Goal: Information Seeking & Learning: Compare options

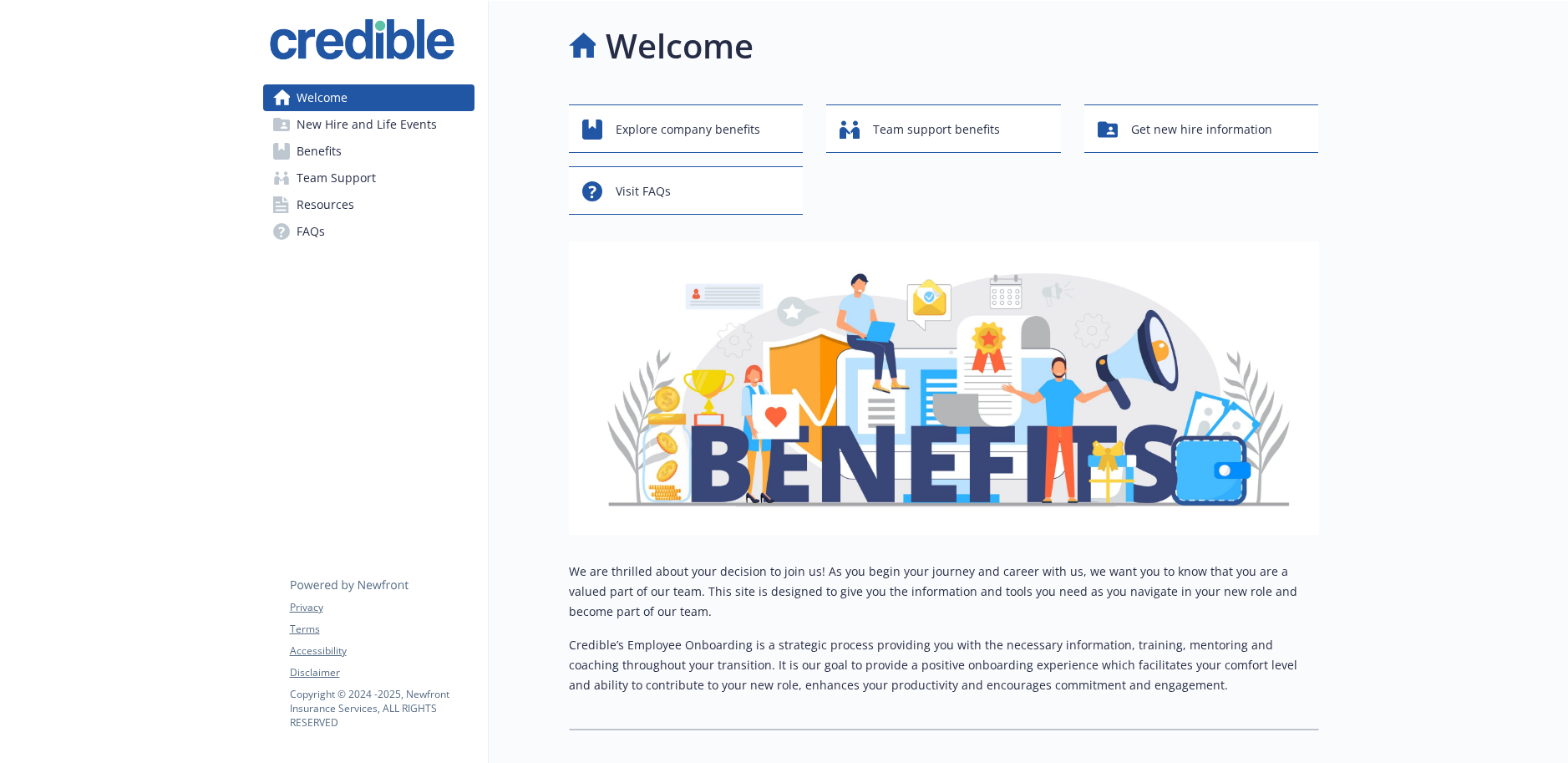
click at [306, 152] on span "Benefits" at bounding box center [319, 151] width 45 height 26
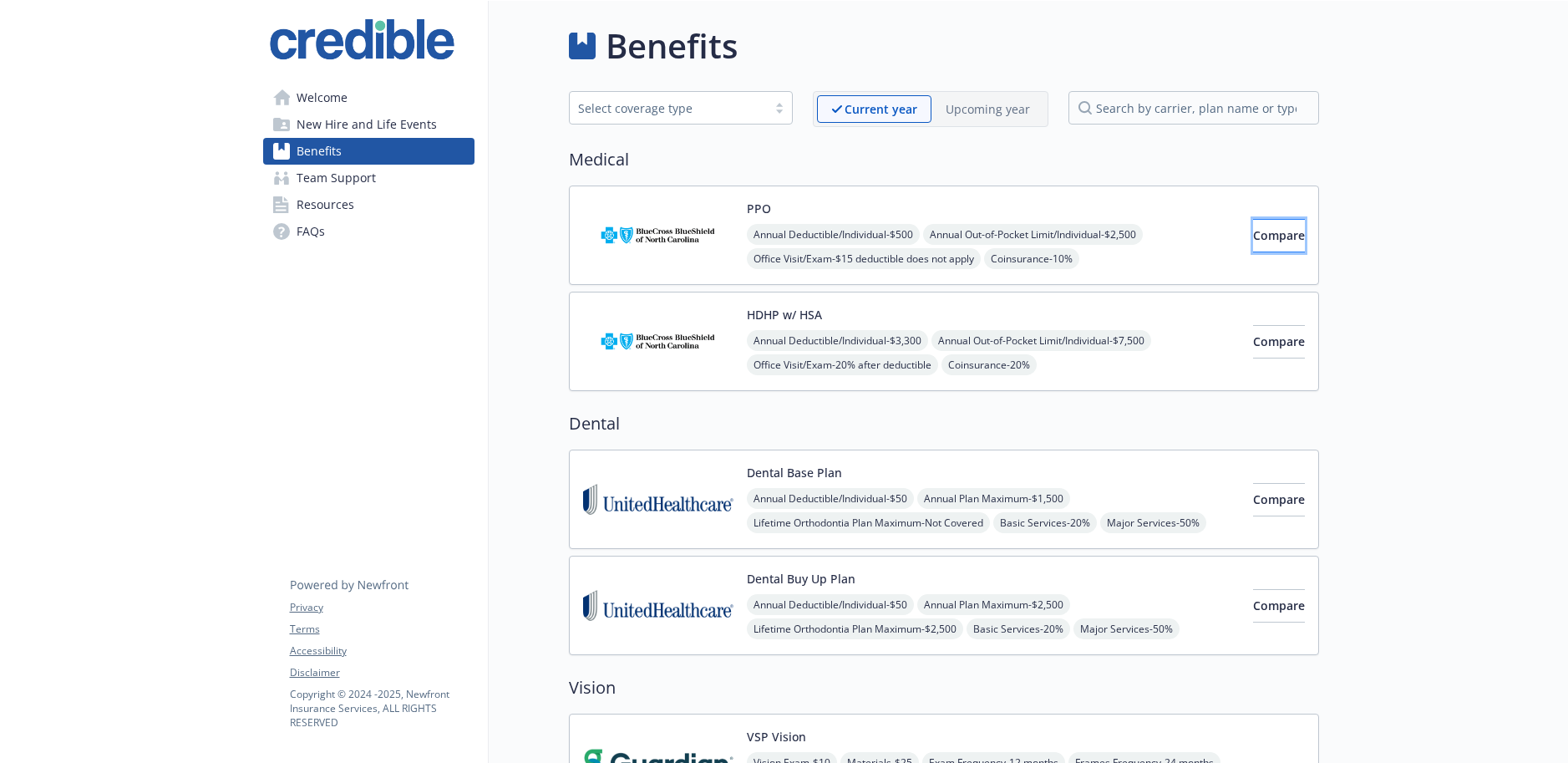
click at [1253, 237] on span "Compare" at bounding box center [1278, 235] width 52 height 16
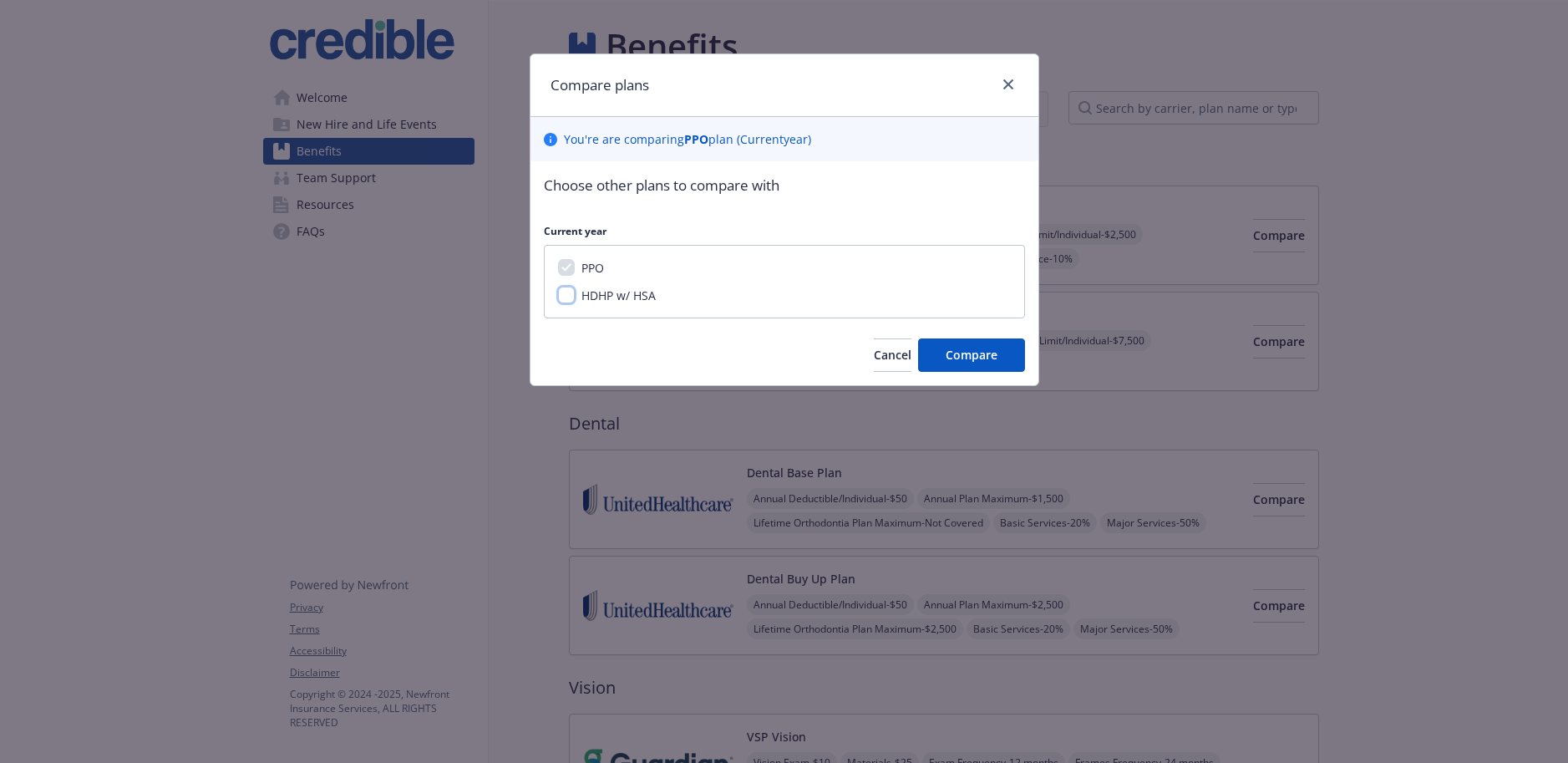
click at [562, 293] on input "HDHP w/ HSA" at bounding box center [567, 295] width 16 height 16
checkbox input "true"
click at [981, 361] on span "Compare" at bounding box center [971, 354] width 52 height 16
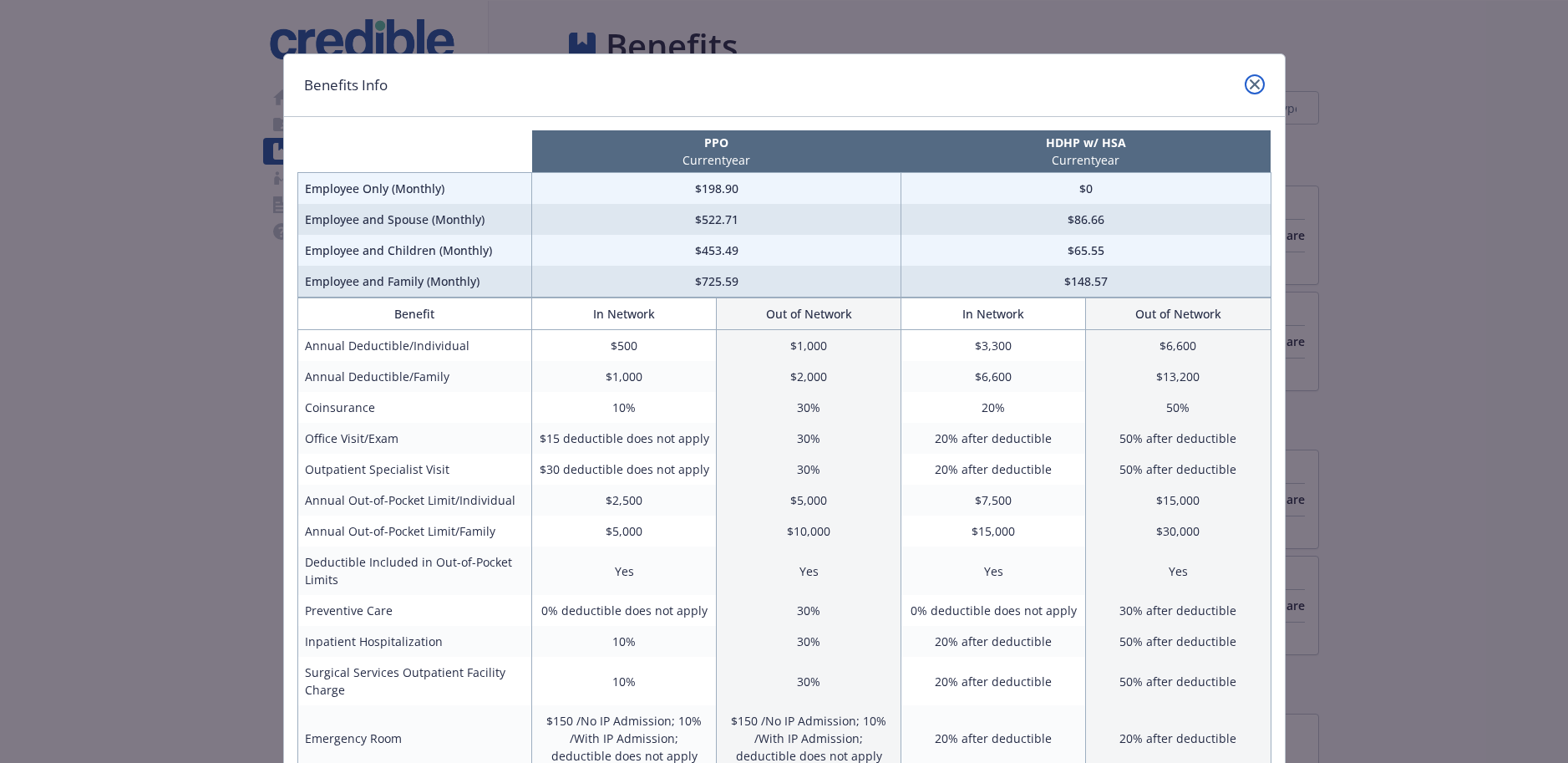
click at [1258, 79] on icon "close" at bounding box center [1255, 84] width 10 height 10
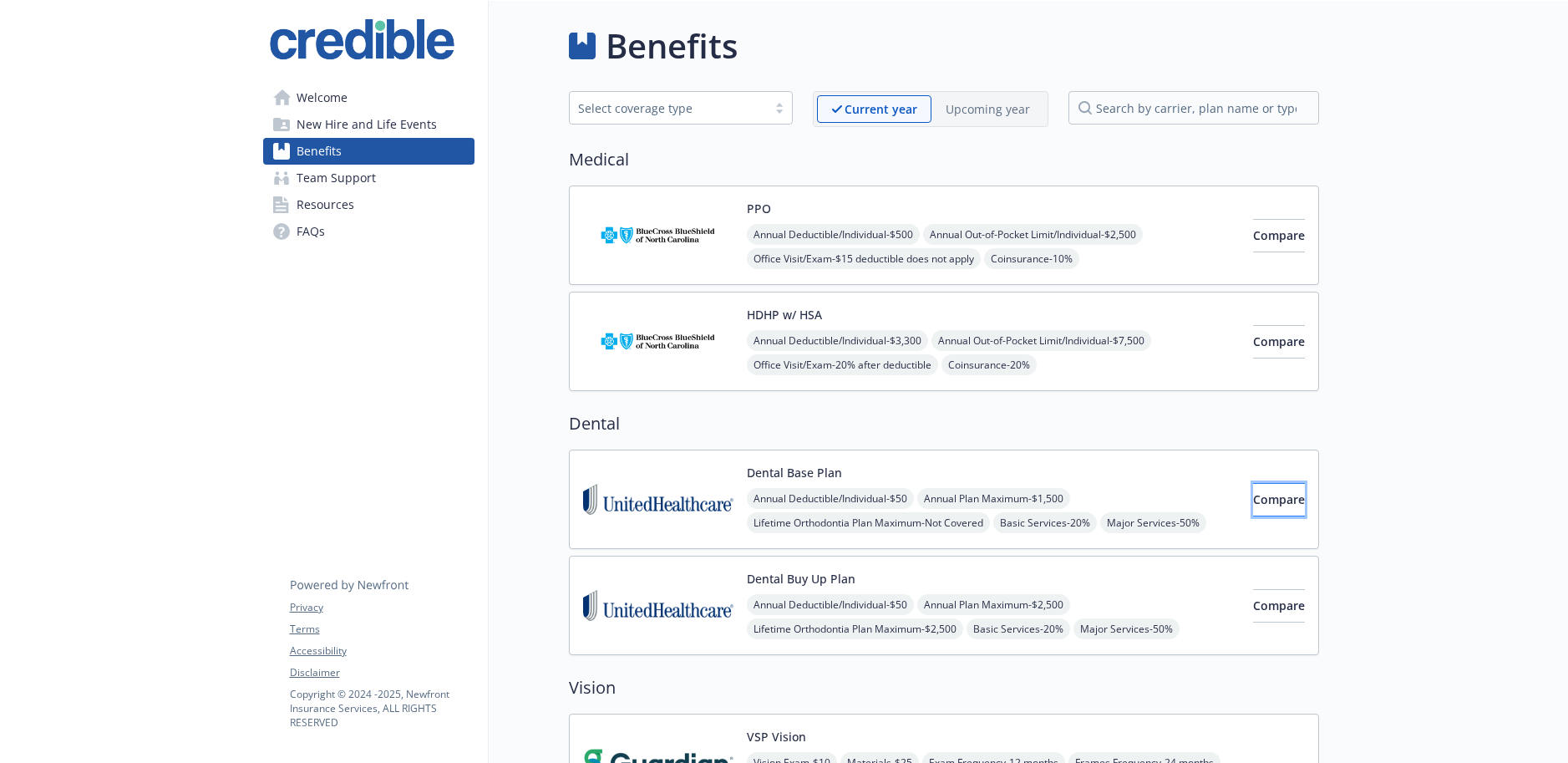
click at [1253, 500] on span "Compare" at bounding box center [1278, 499] width 52 height 16
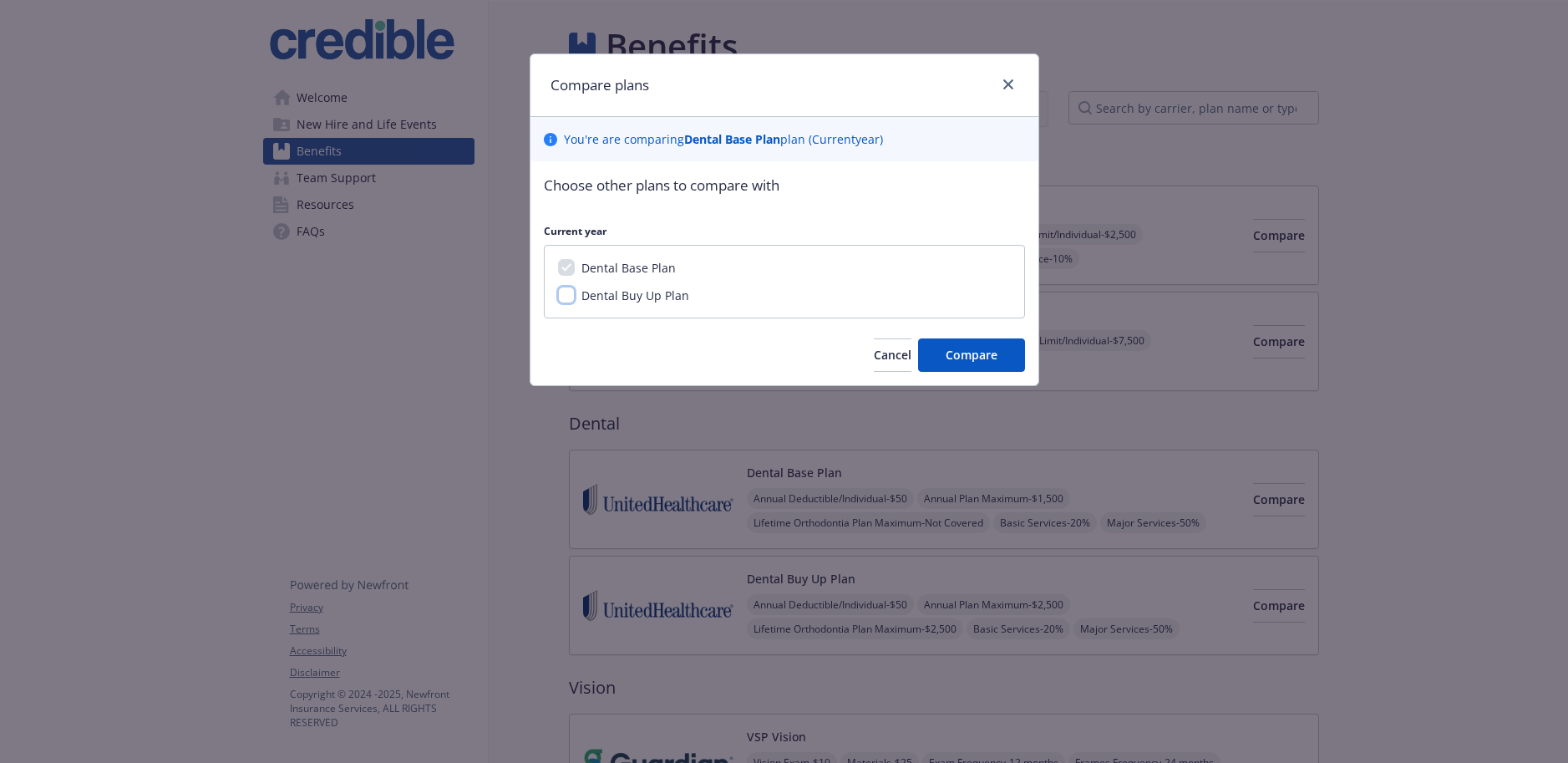
click at [564, 296] on input "Dental Buy Up Plan" at bounding box center [567, 295] width 16 height 16
checkbox input "true"
click at [991, 359] on span "Compare" at bounding box center [971, 354] width 52 height 16
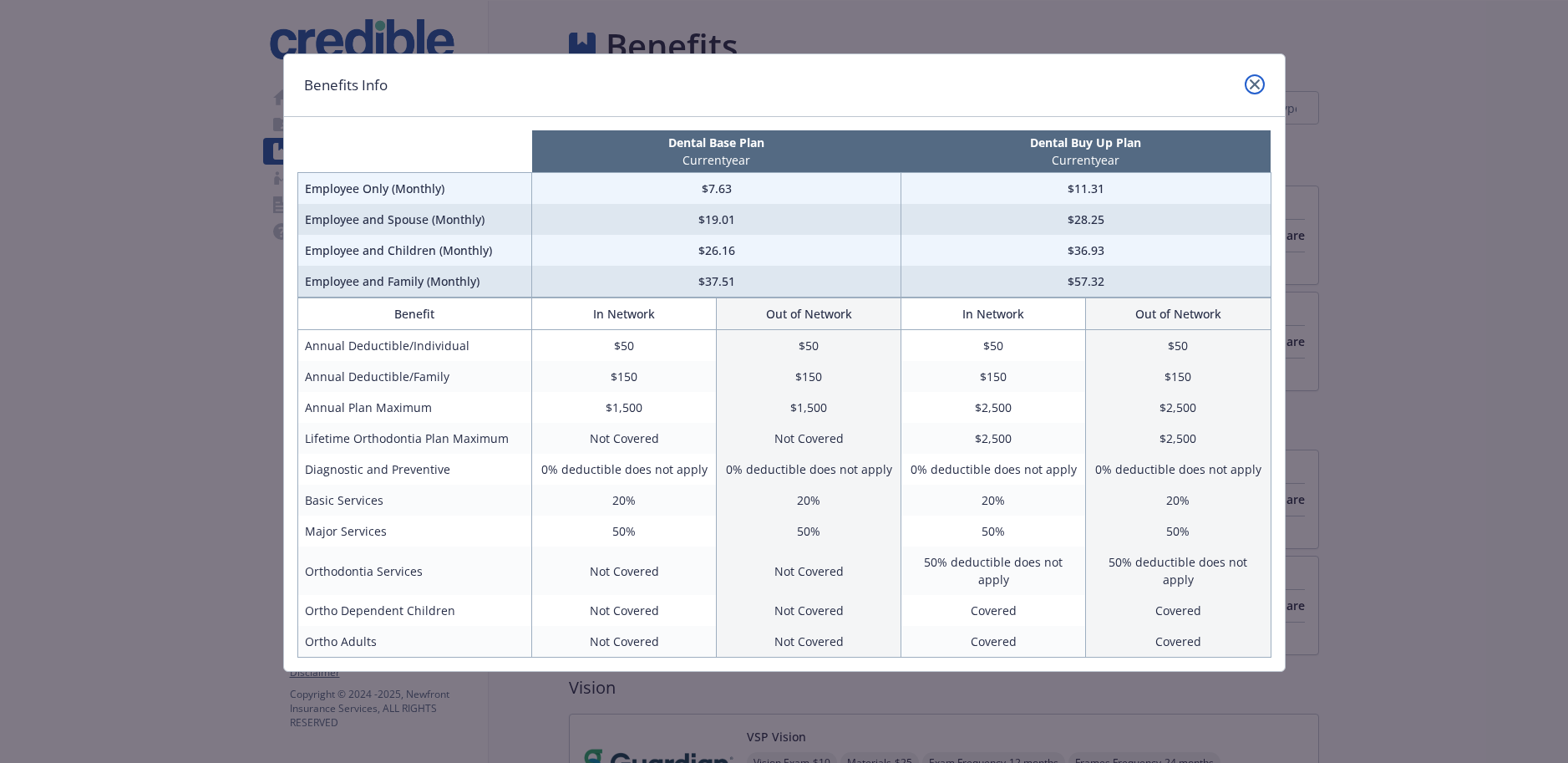
click at [1255, 91] on link "close" at bounding box center [1255, 84] width 20 height 20
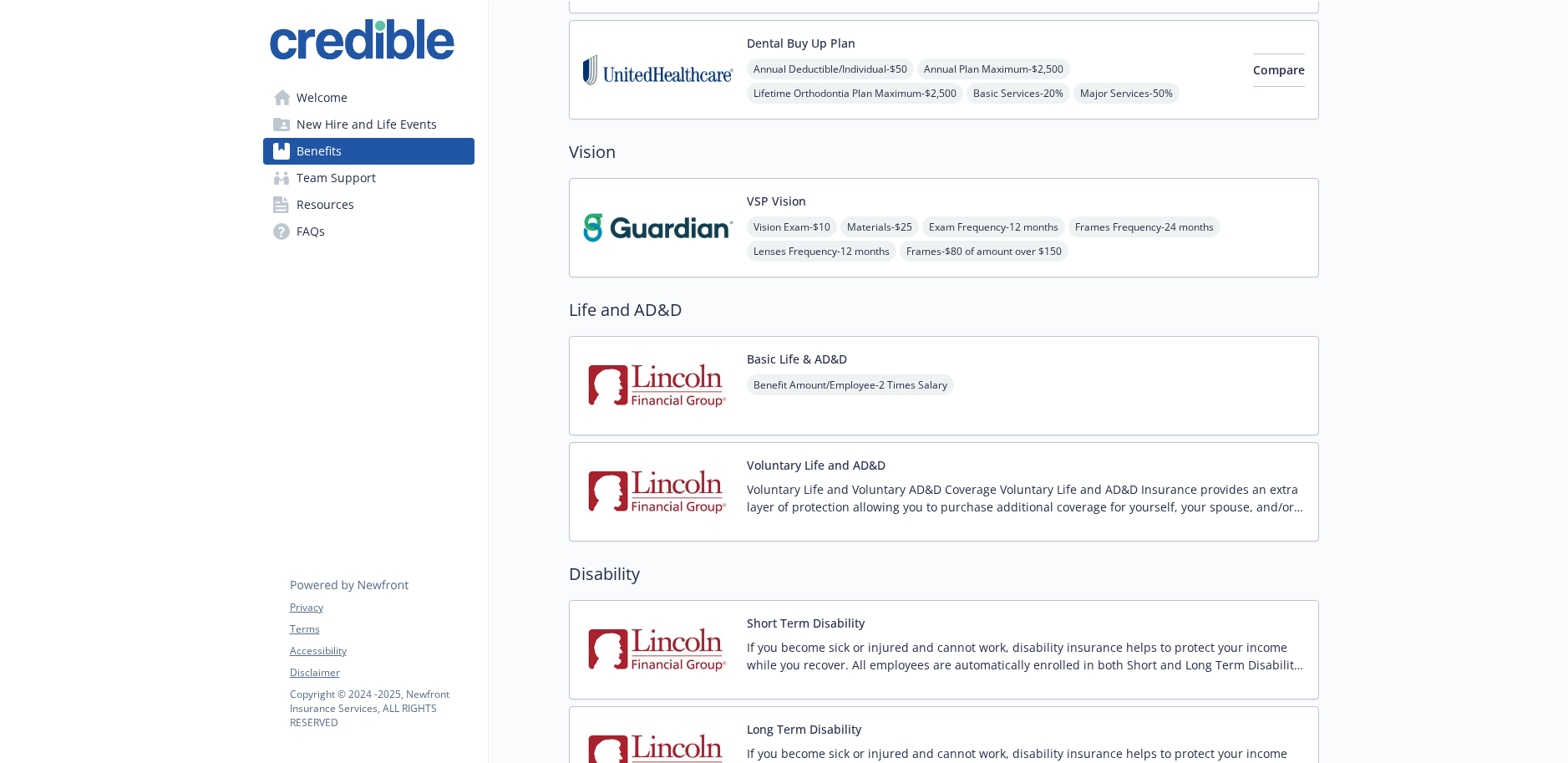
scroll to position [542, 0]
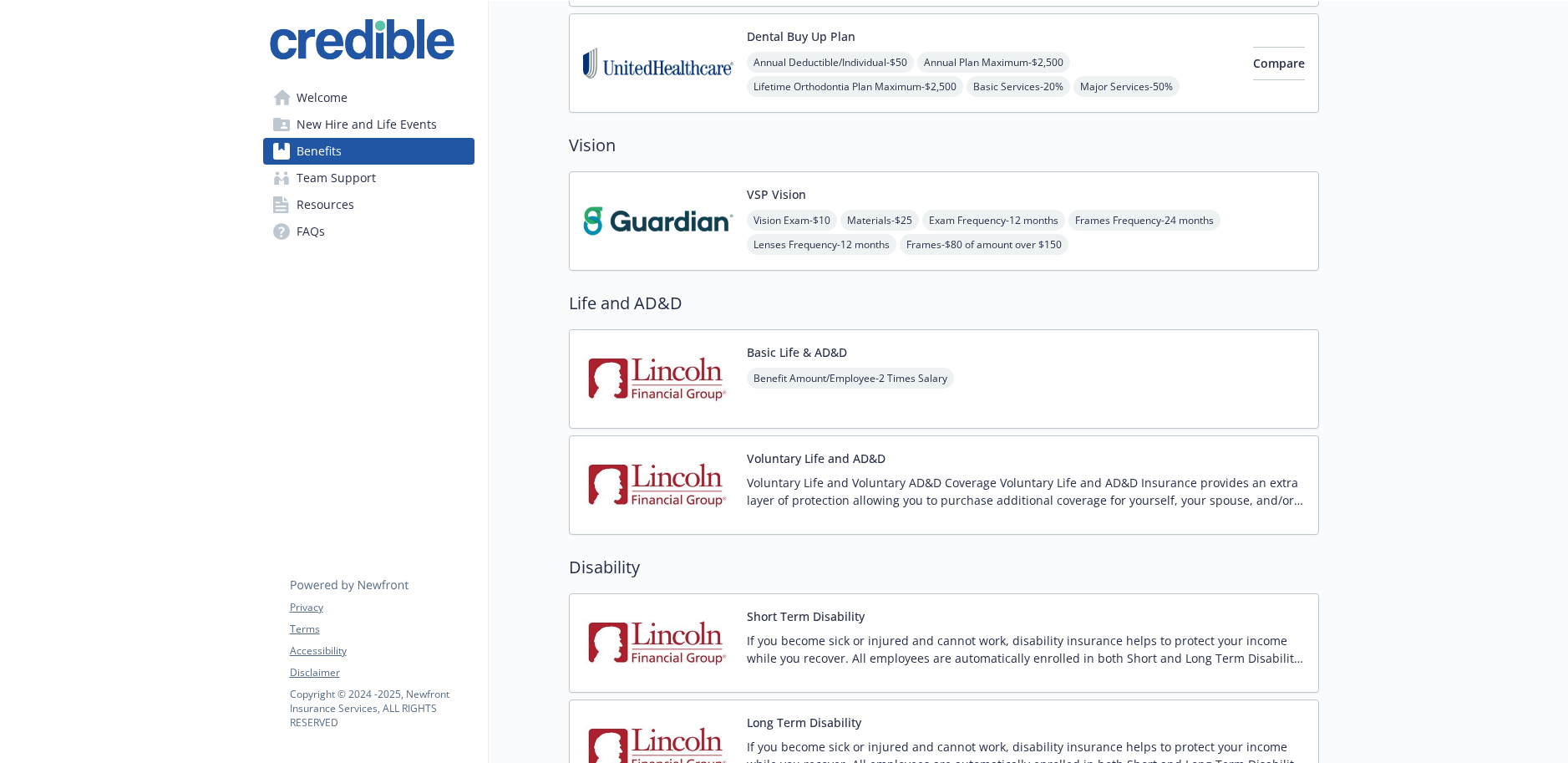
click at [1171, 250] on div "Vision Exam - $10 Materials - $25 Exam Frequency - 12 months Frames Frequency -…" at bounding box center [1025, 231] width 558 height 45
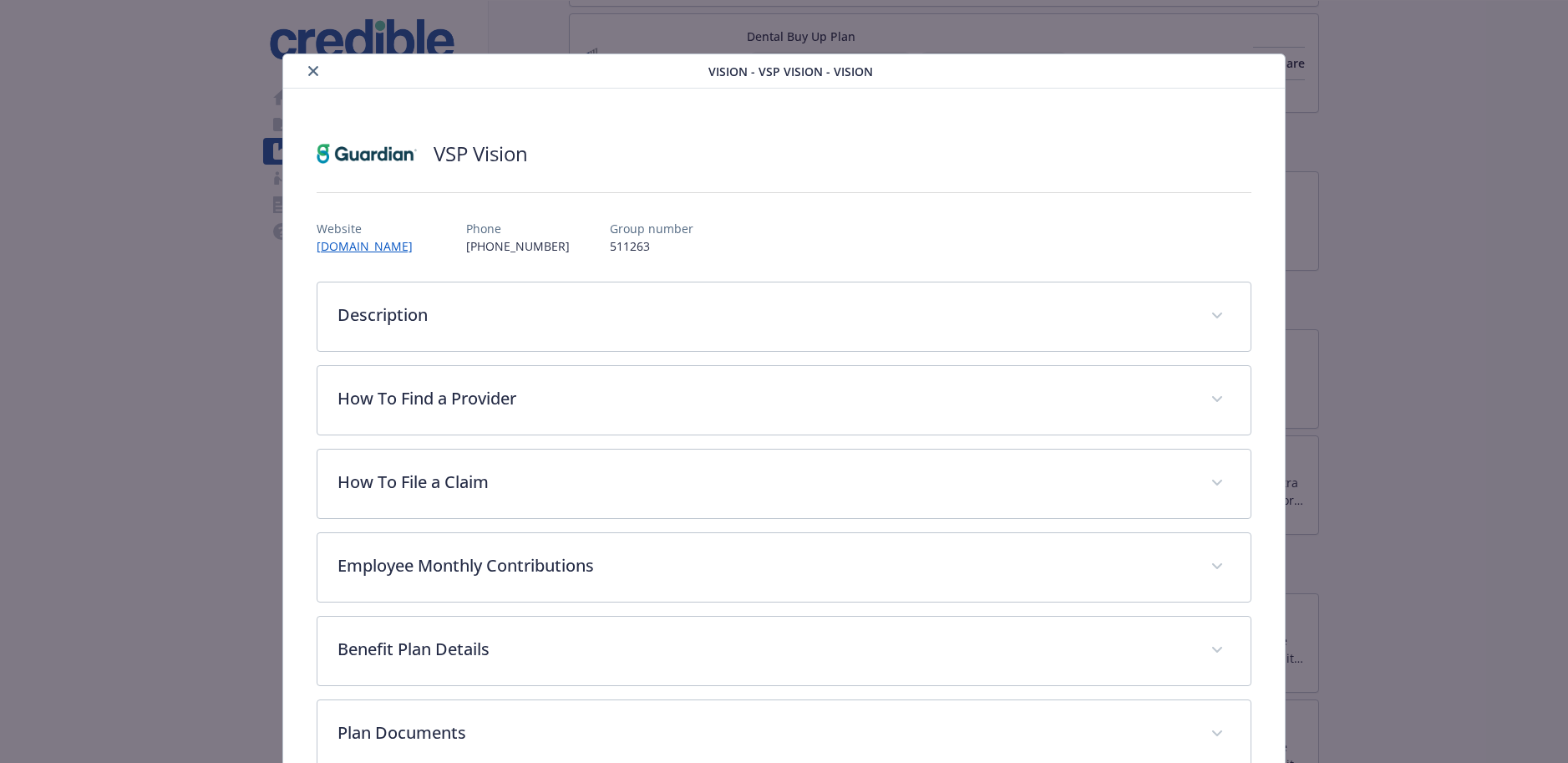
scroll to position [50, 0]
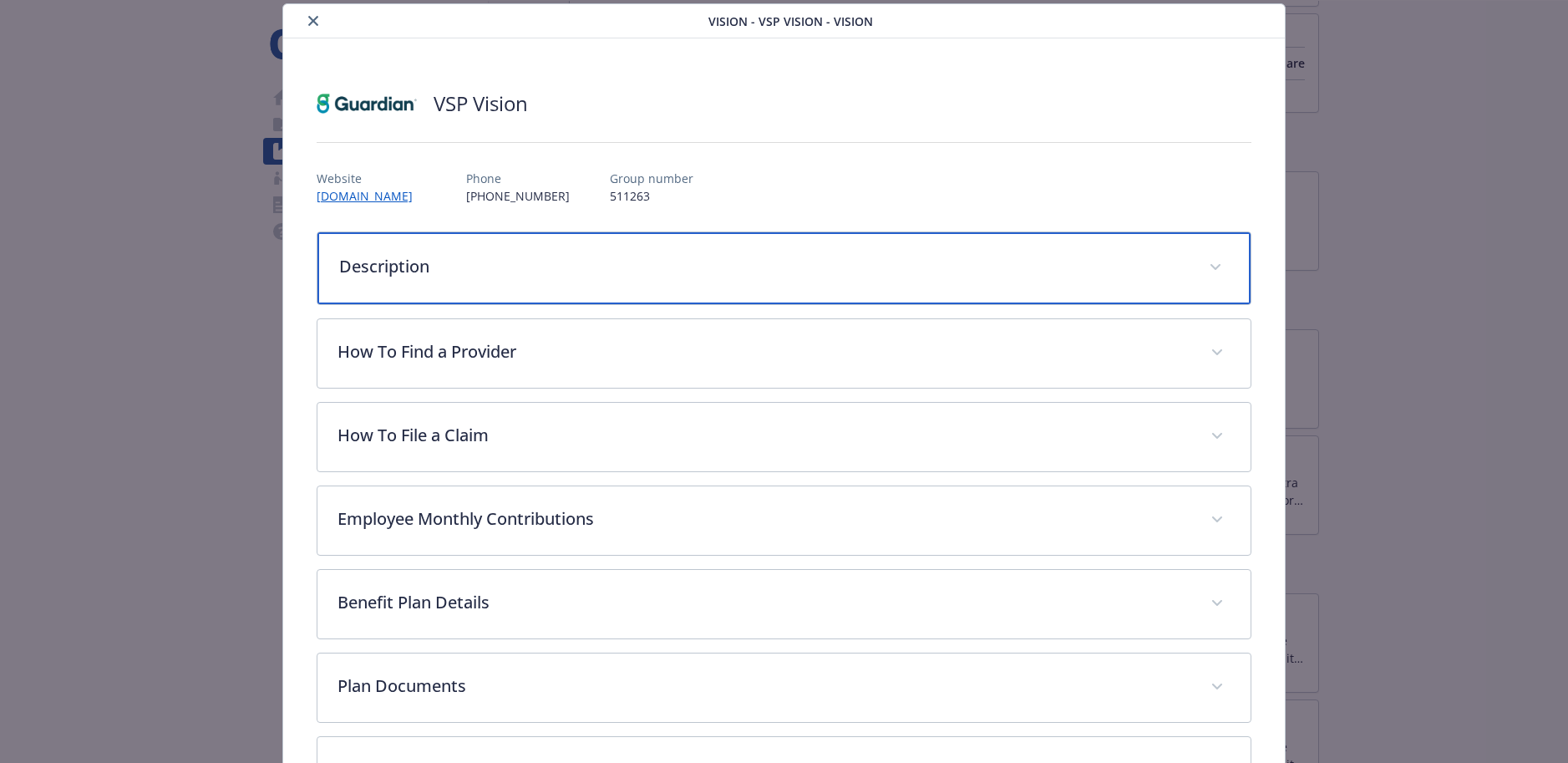
click at [1222, 266] on span "details for plan Vision - VSP Vision - Vision" at bounding box center [1215, 267] width 26 height 26
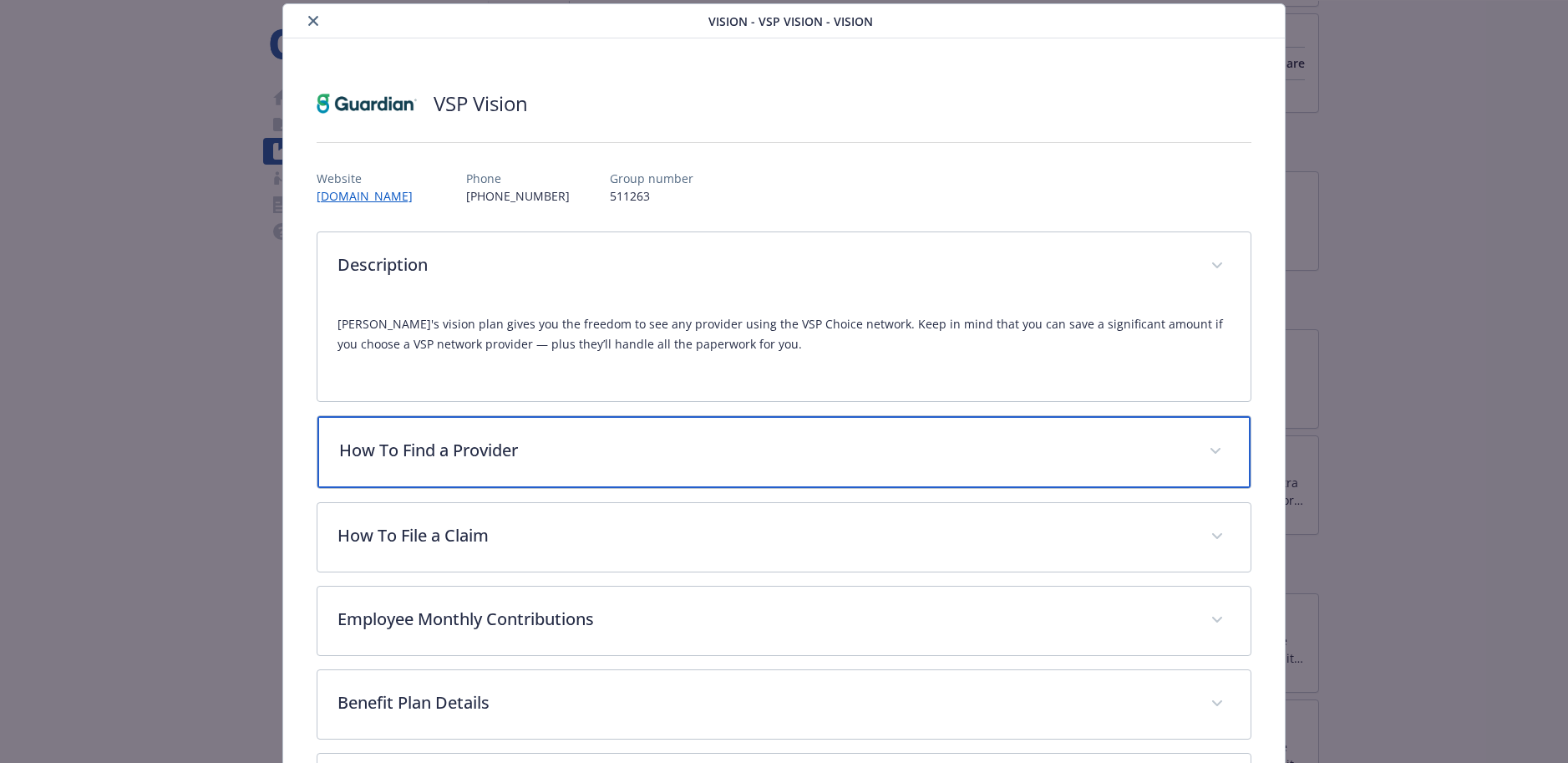
click at [1218, 448] on span "details for plan Vision - VSP Vision - Vision" at bounding box center [1215, 450] width 26 height 26
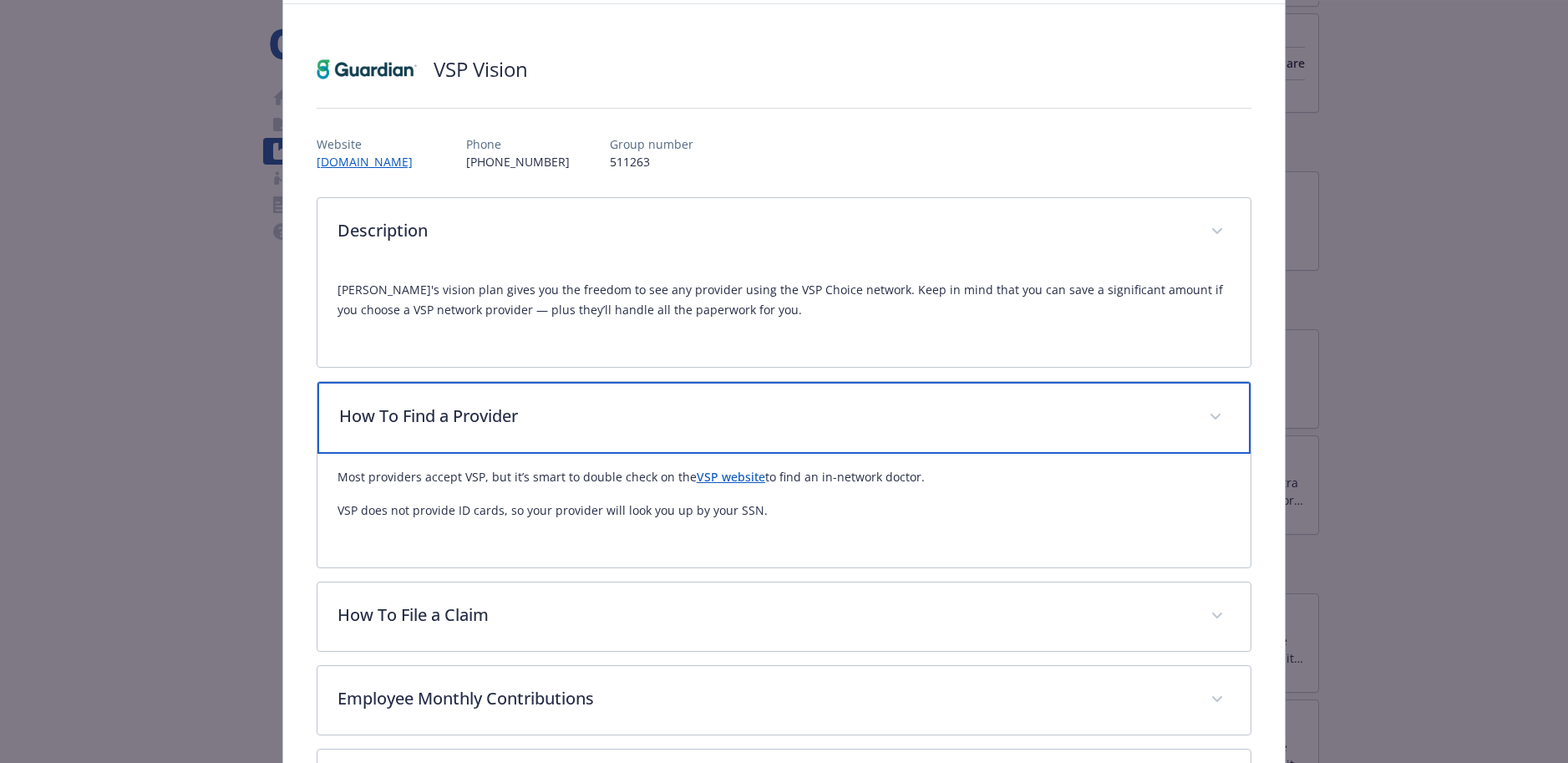
scroll to position [60, 0]
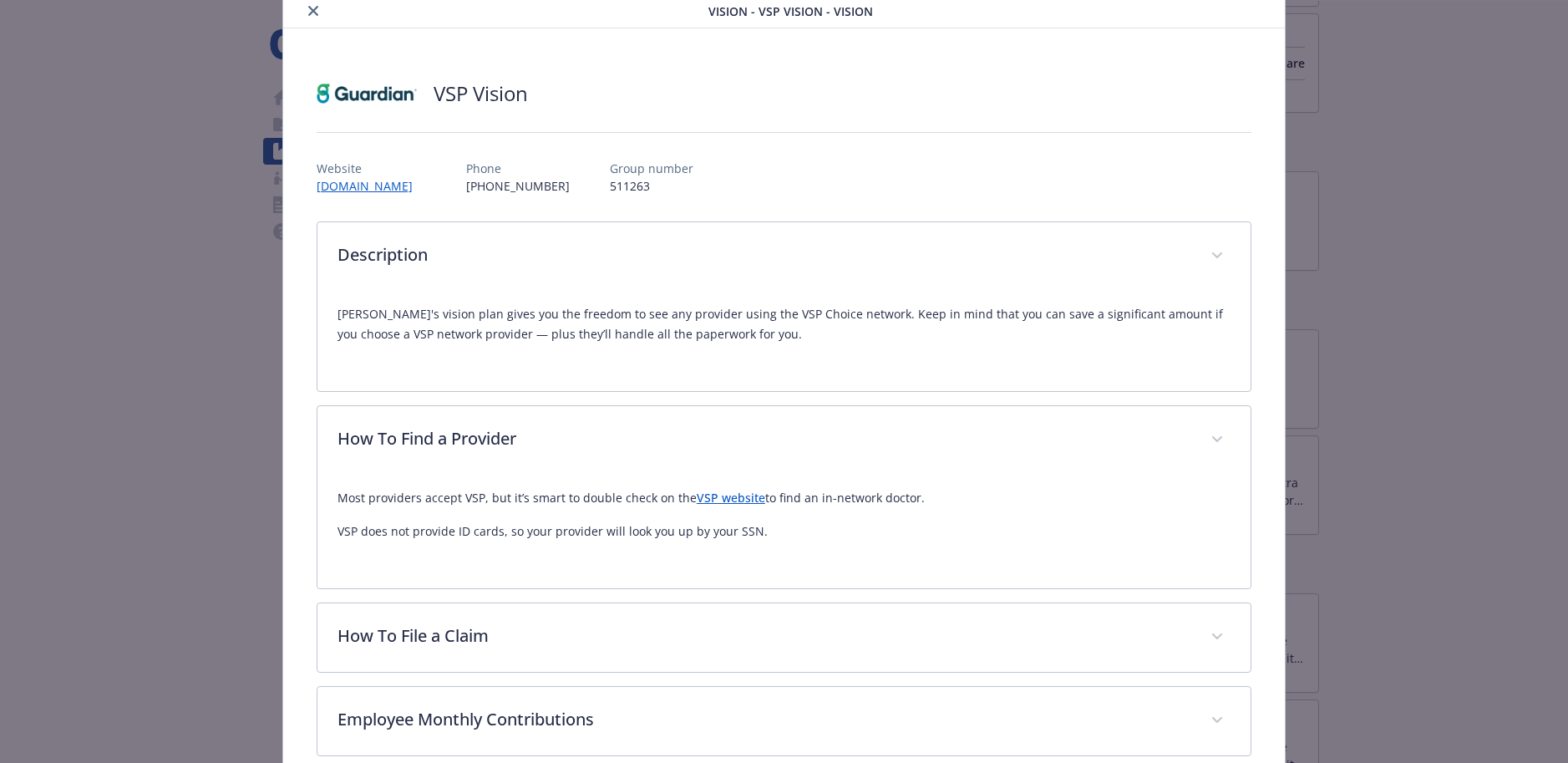
click at [312, 8] on icon "close" at bounding box center [313, 10] width 10 height 10
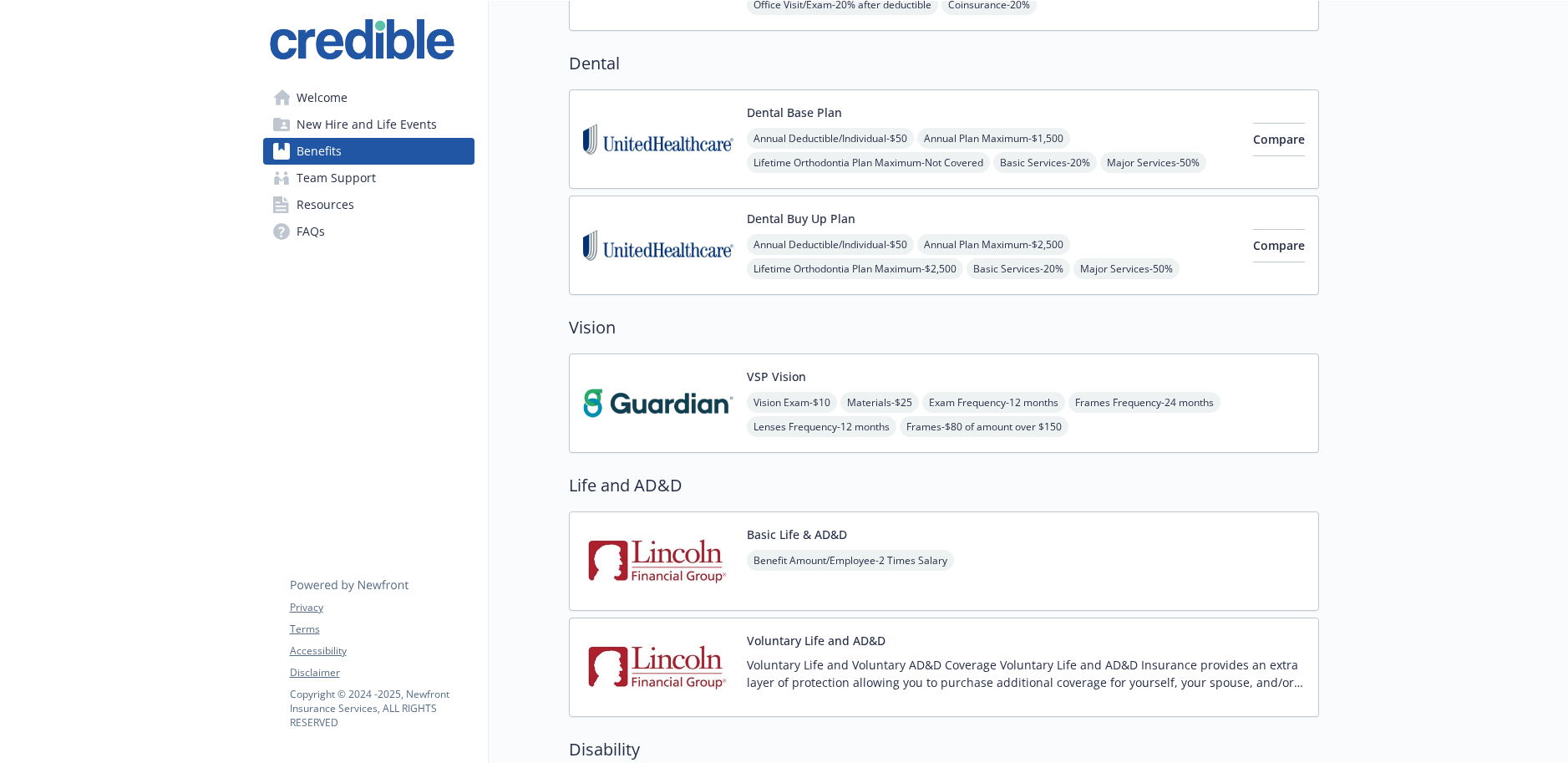
click at [683, 166] on img at bounding box center [658, 139] width 151 height 71
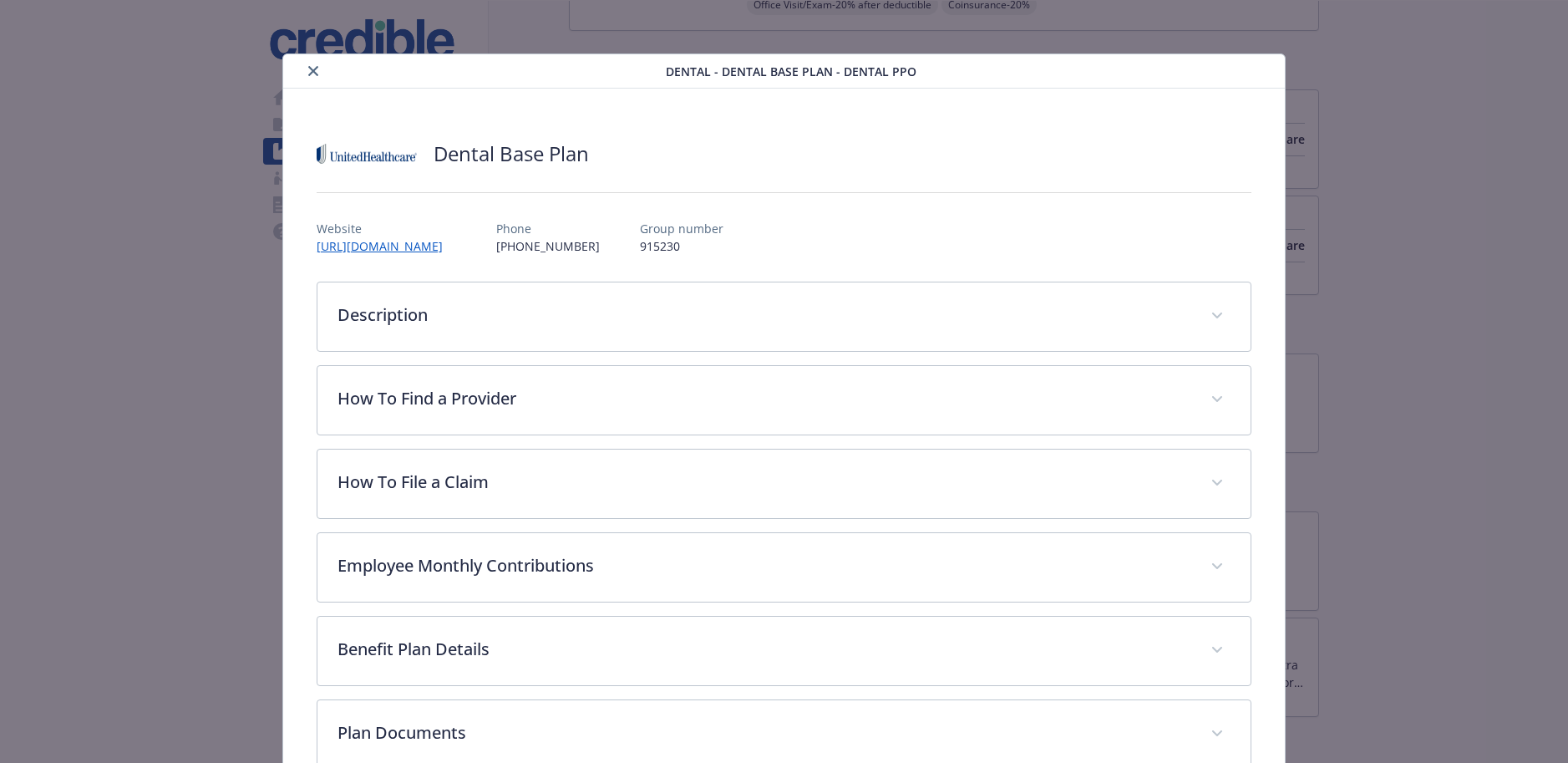
scroll to position [50, 0]
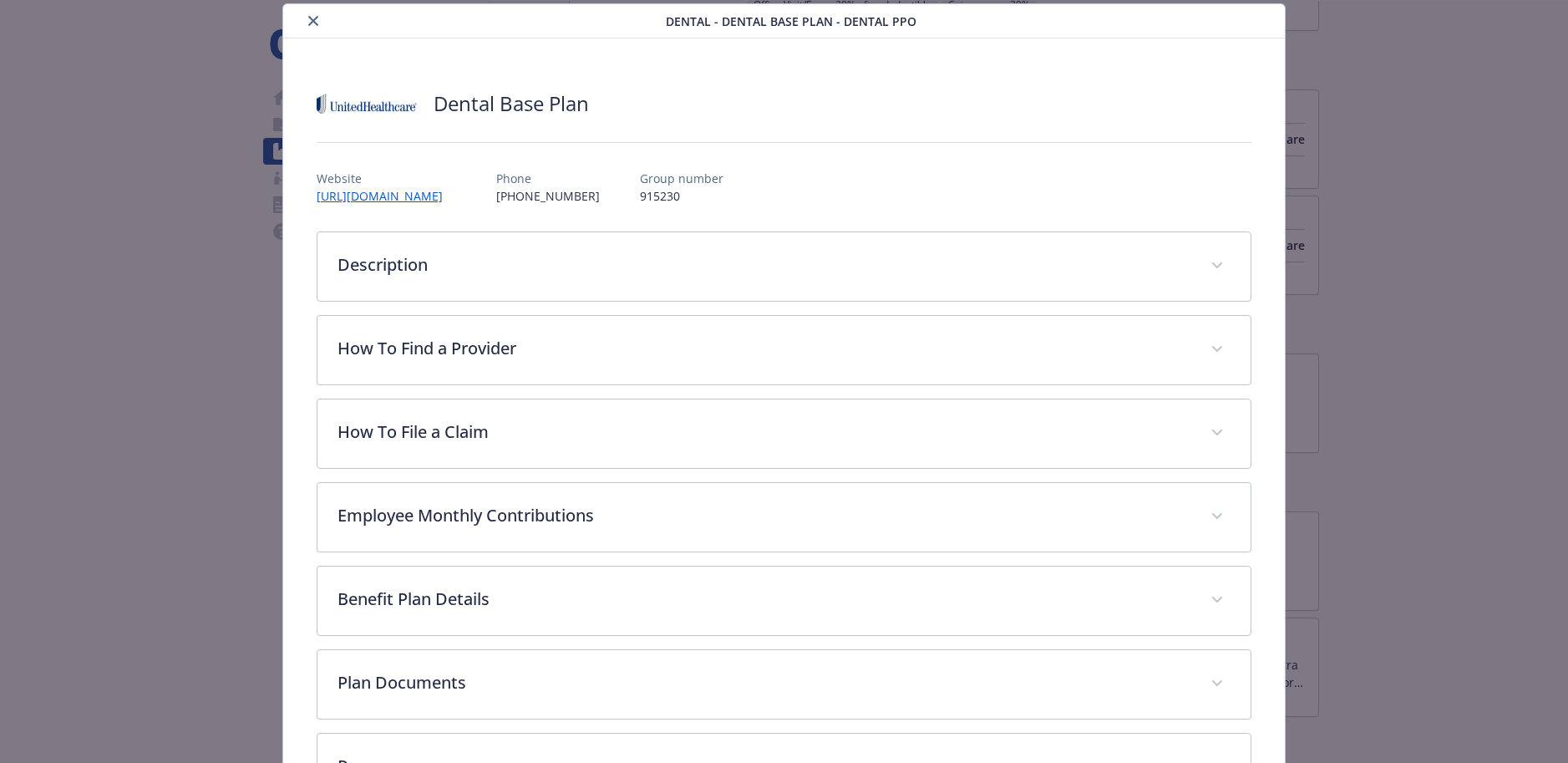
click at [308, 18] on icon "close" at bounding box center [313, 20] width 10 height 10
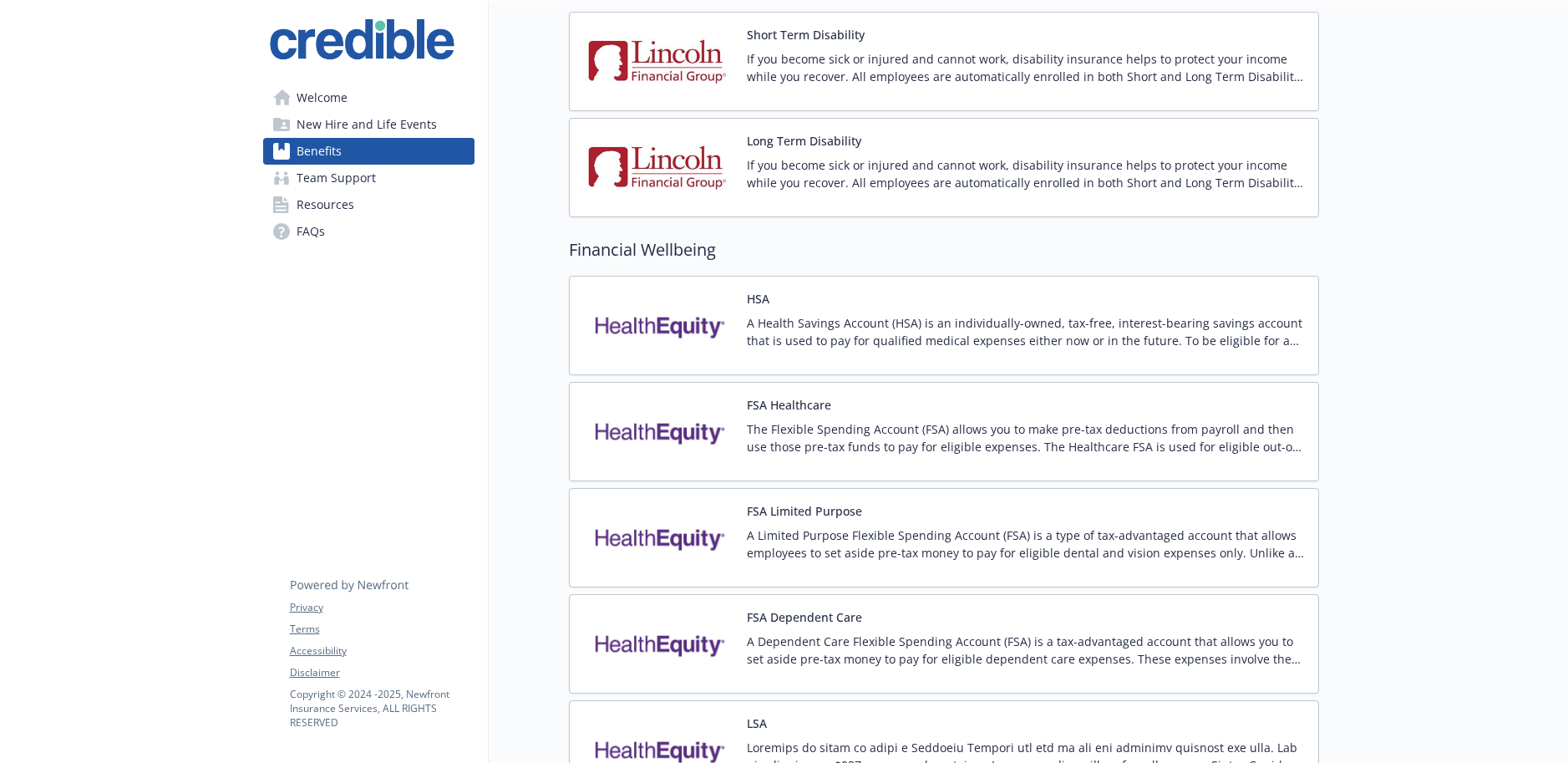
scroll to position [1129, 0]
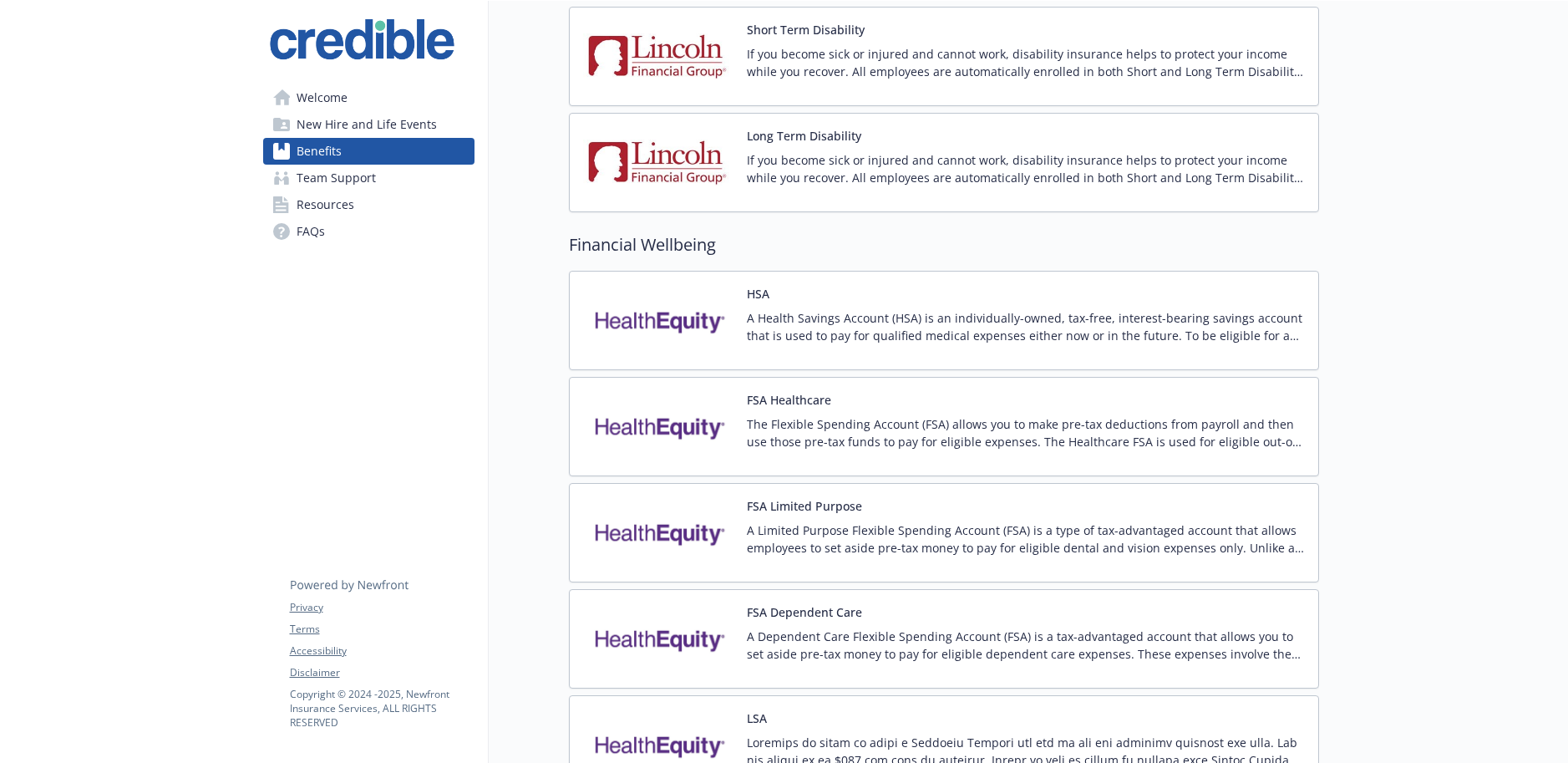
click at [714, 659] on img at bounding box center [658, 639] width 151 height 71
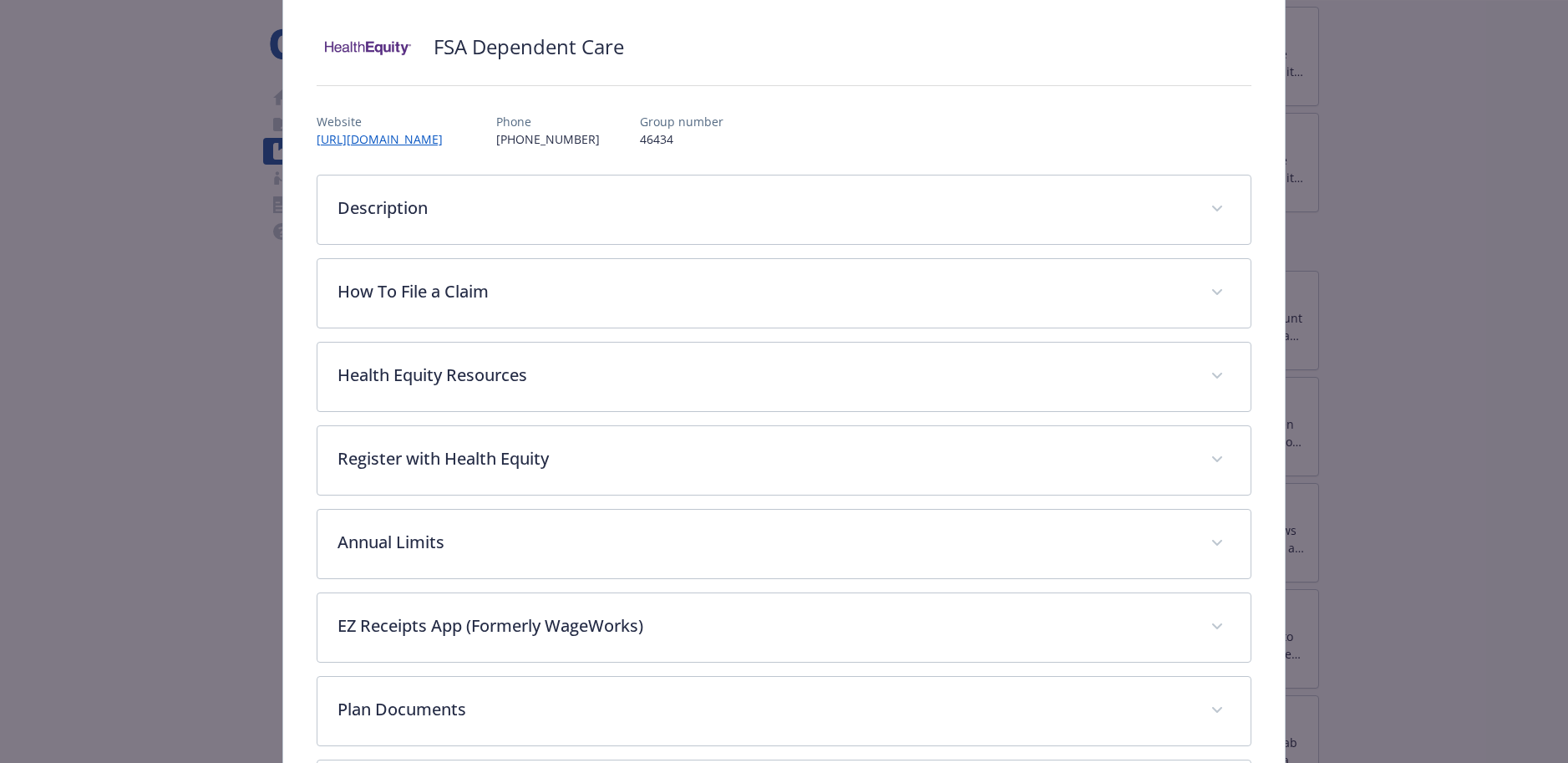
scroll to position [142, 0]
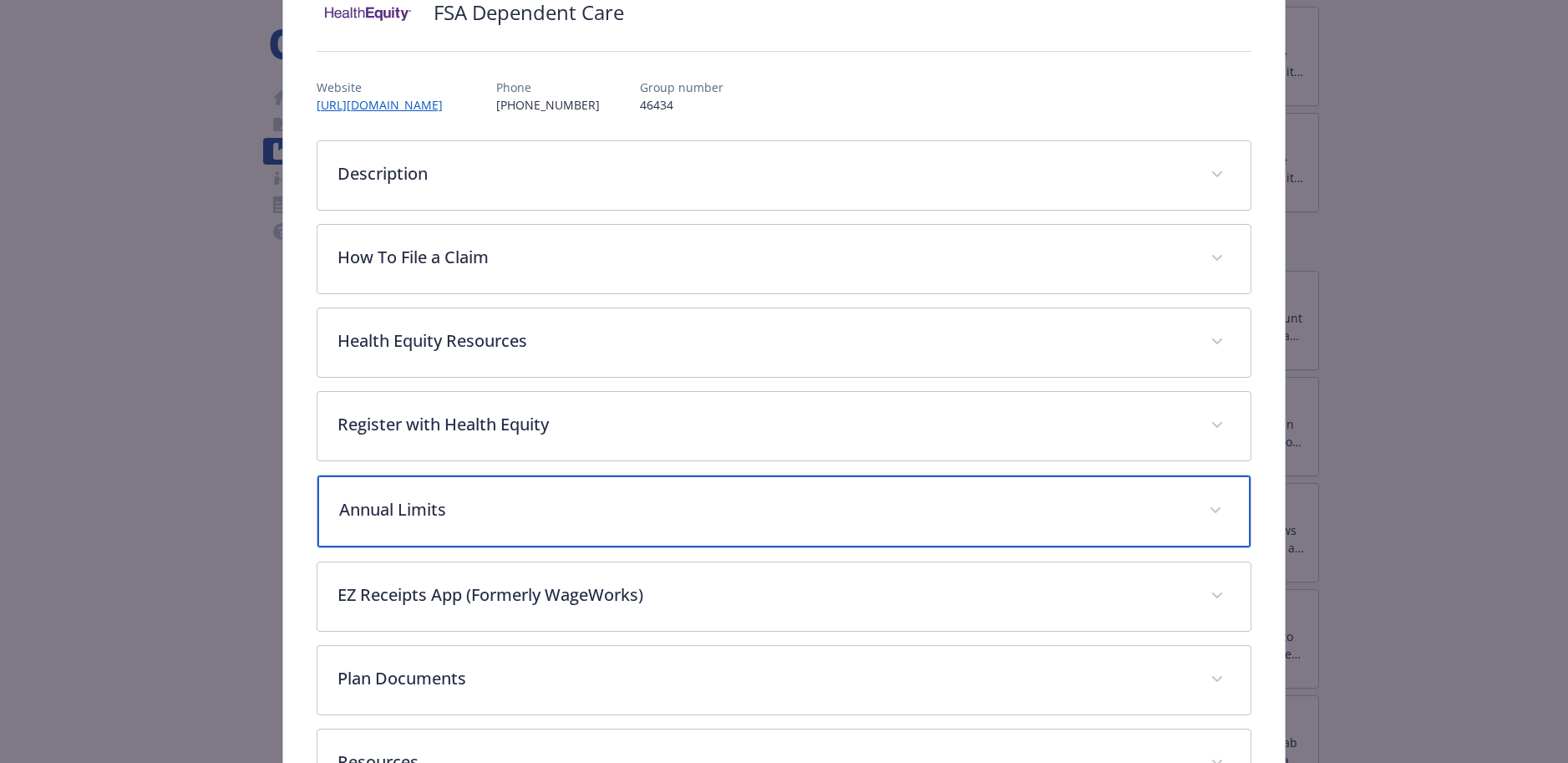
click at [1217, 508] on icon "details for plan Financial Wellbeing - FSA Dependent Care - Dependent Care Flex…" at bounding box center [1215, 510] width 10 height 6
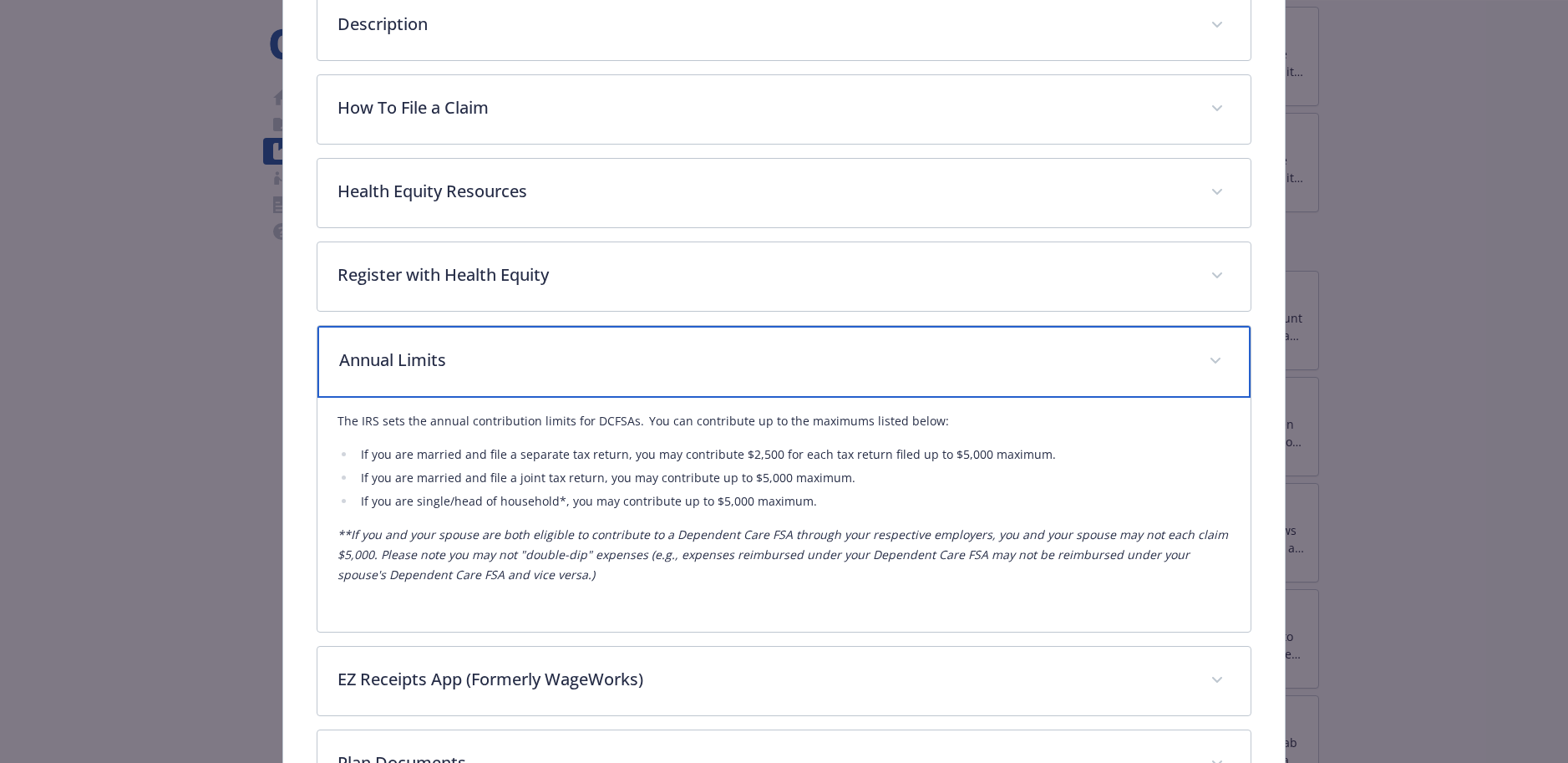
scroll to position [293, 0]
click at [1208, 355] on span "details for plan Financial Wellbeing - FSA Dependent Care - Dependent Care Flex…" at bounding box center [1215, 358] width 26 height 26
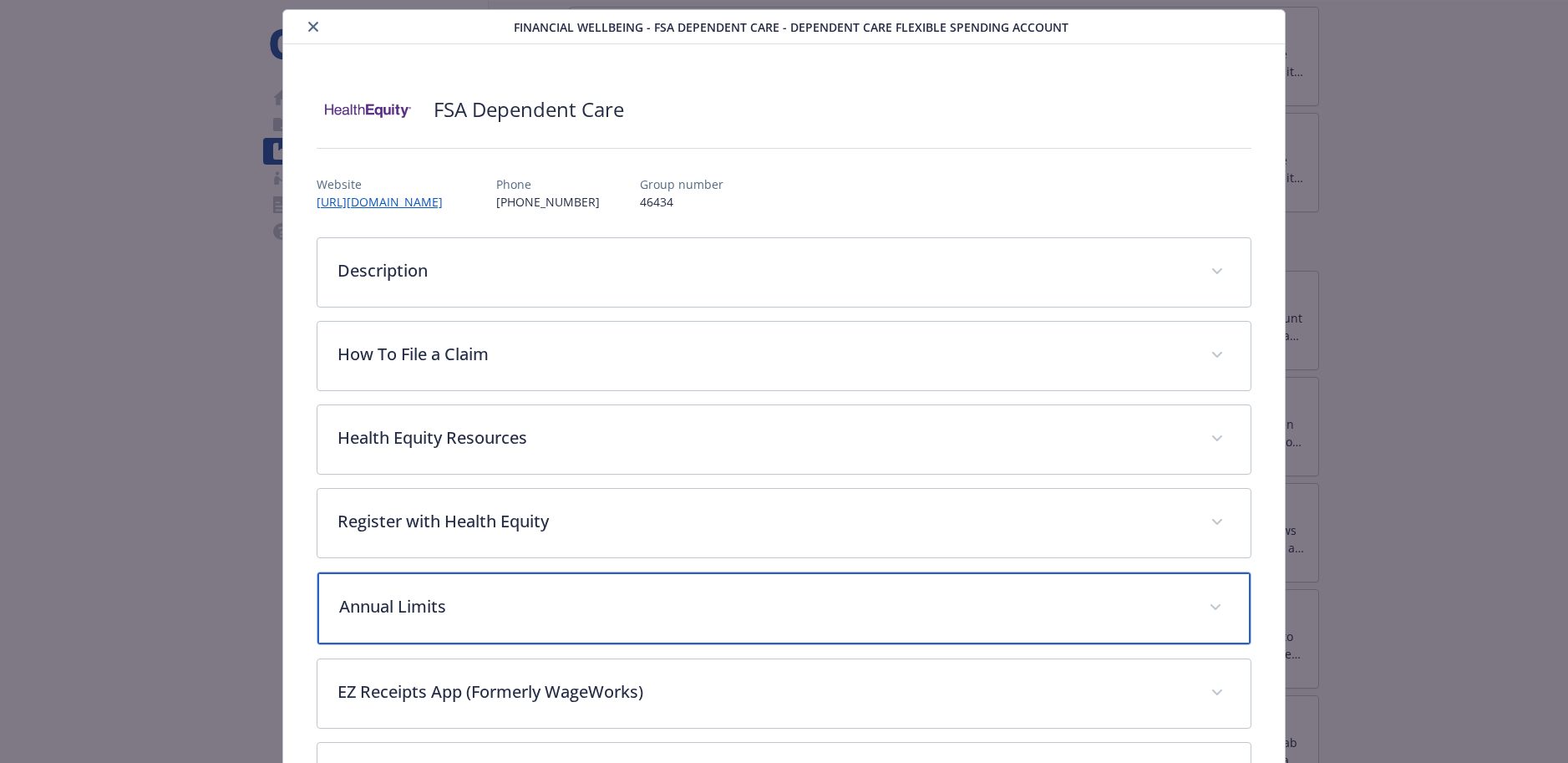
scroll to position [15, 0]
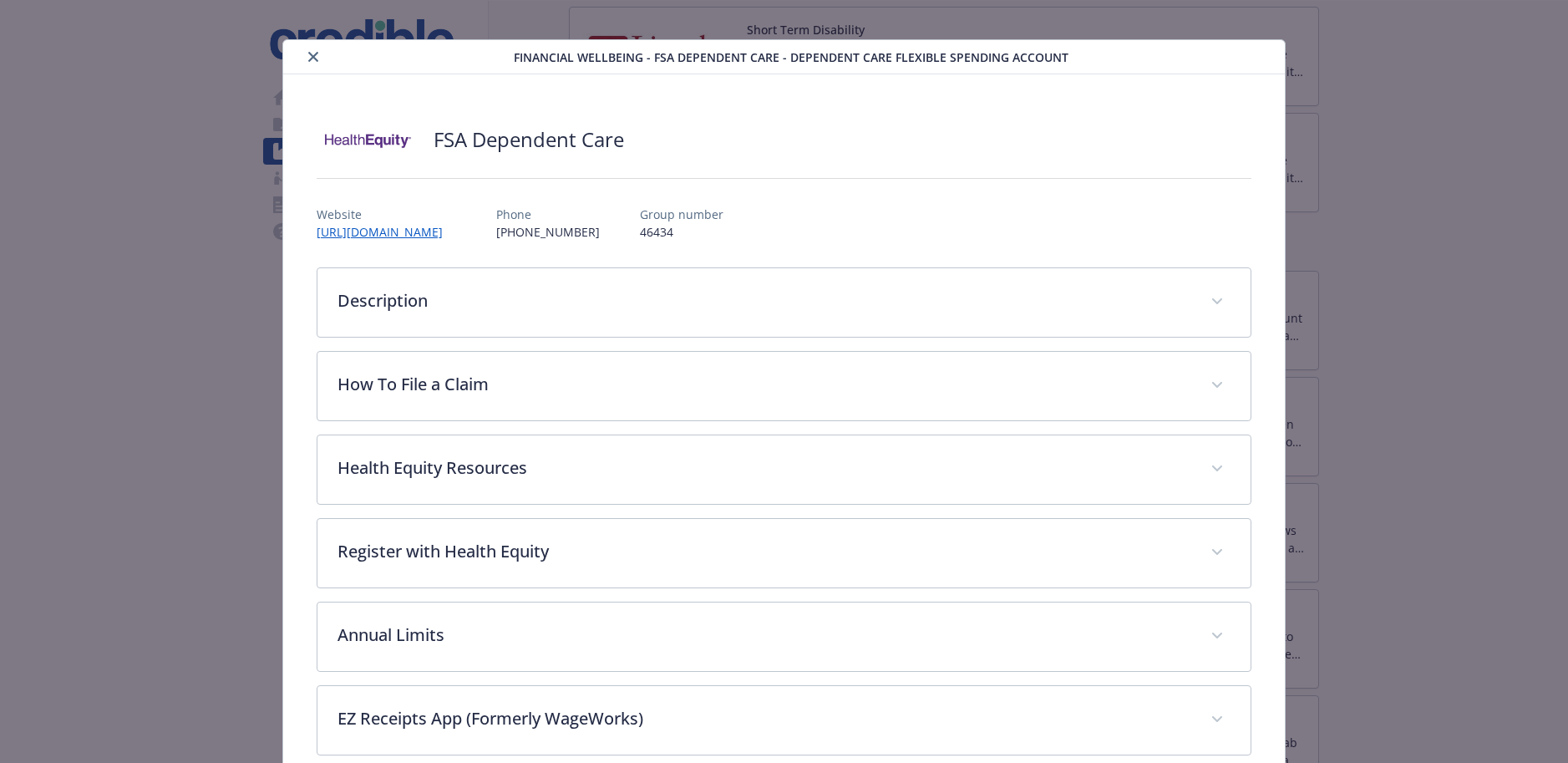
click at [308, 53] on icon "close" at bounding box center [313, 57] width 10 height 10
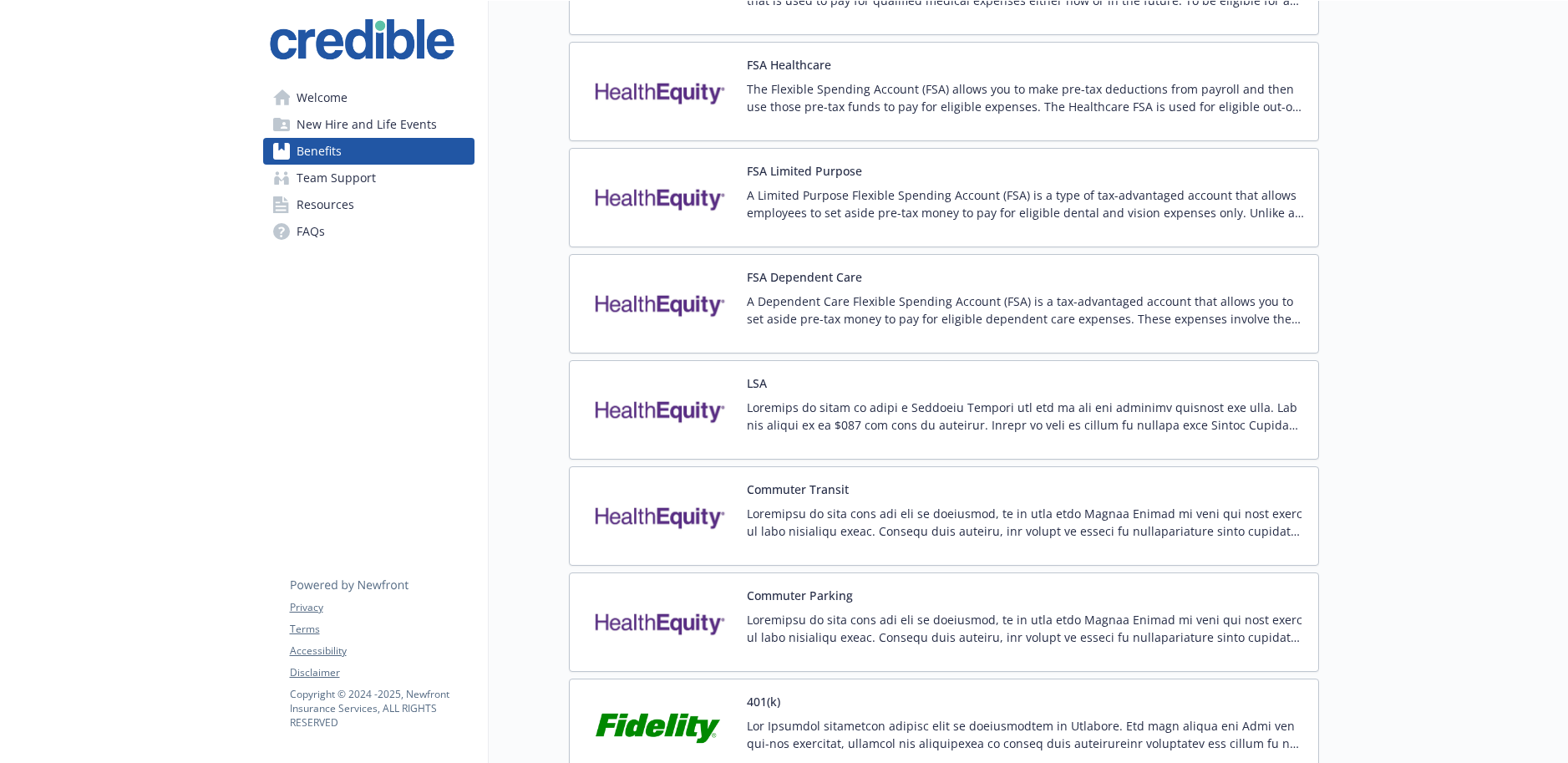
scroll to position [1478, 0]
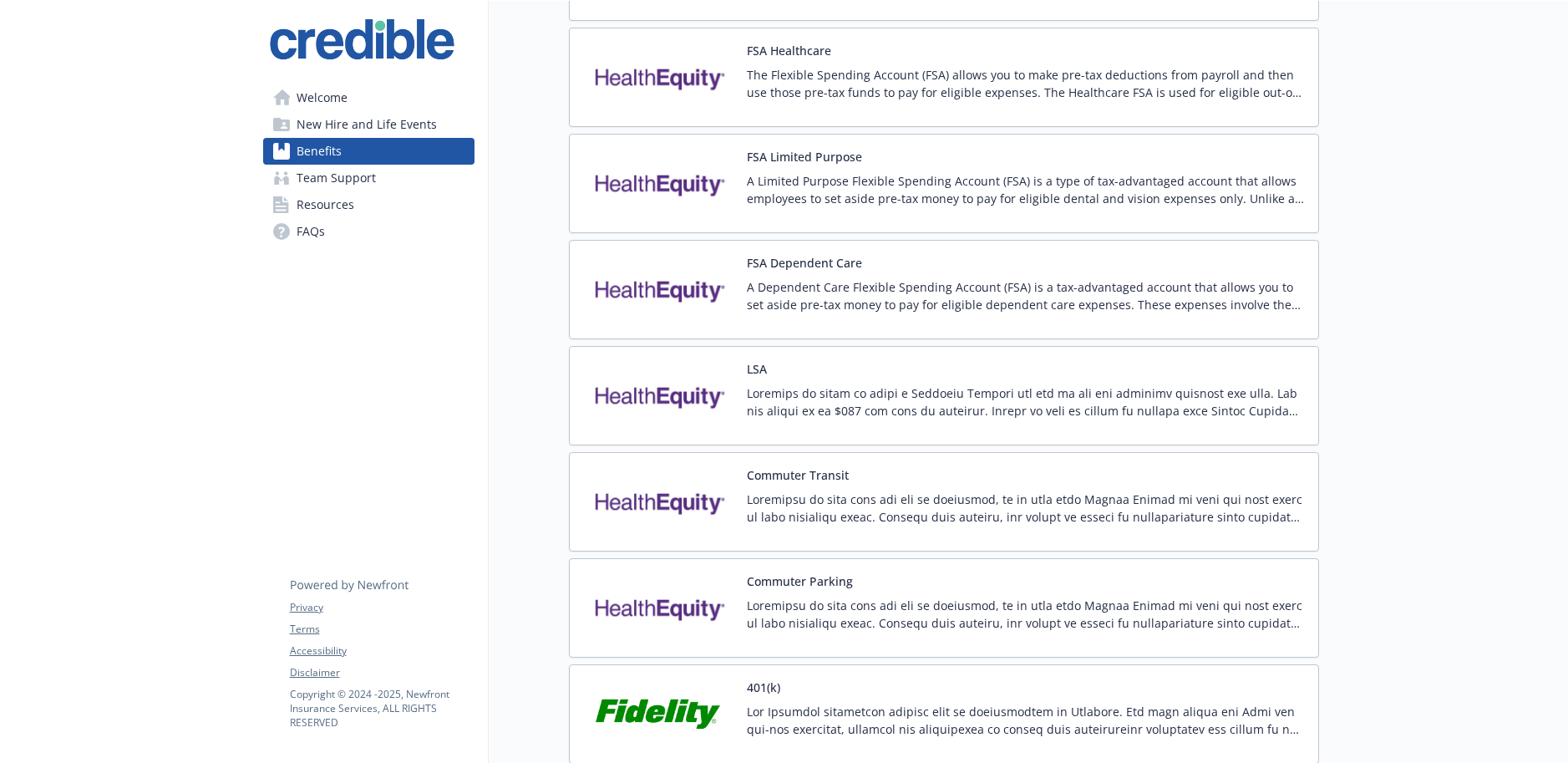
click at [726, 401] on img at bounding box center [658, 396] width 151 height 71
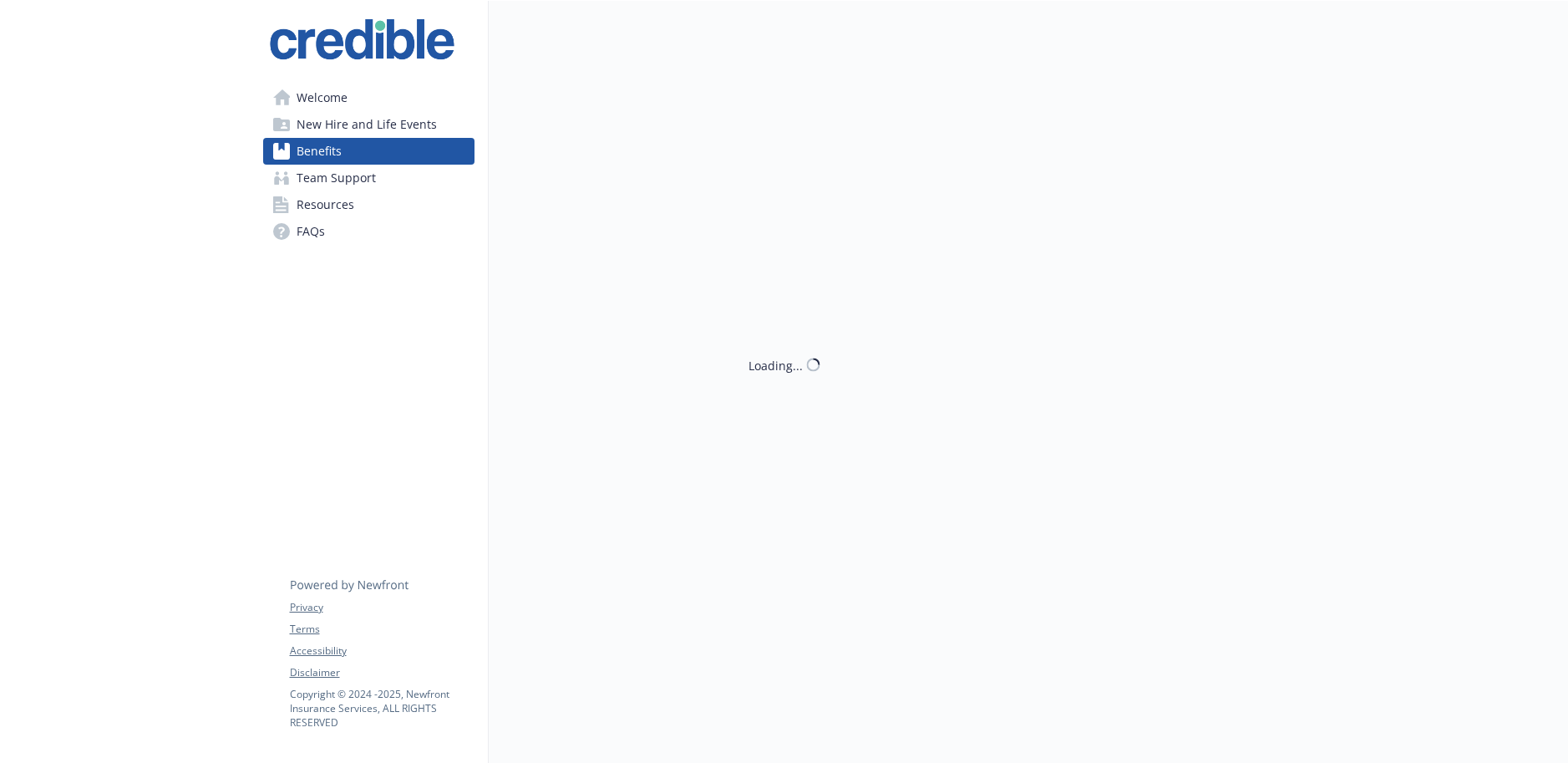
scroll to position [1478, 0]
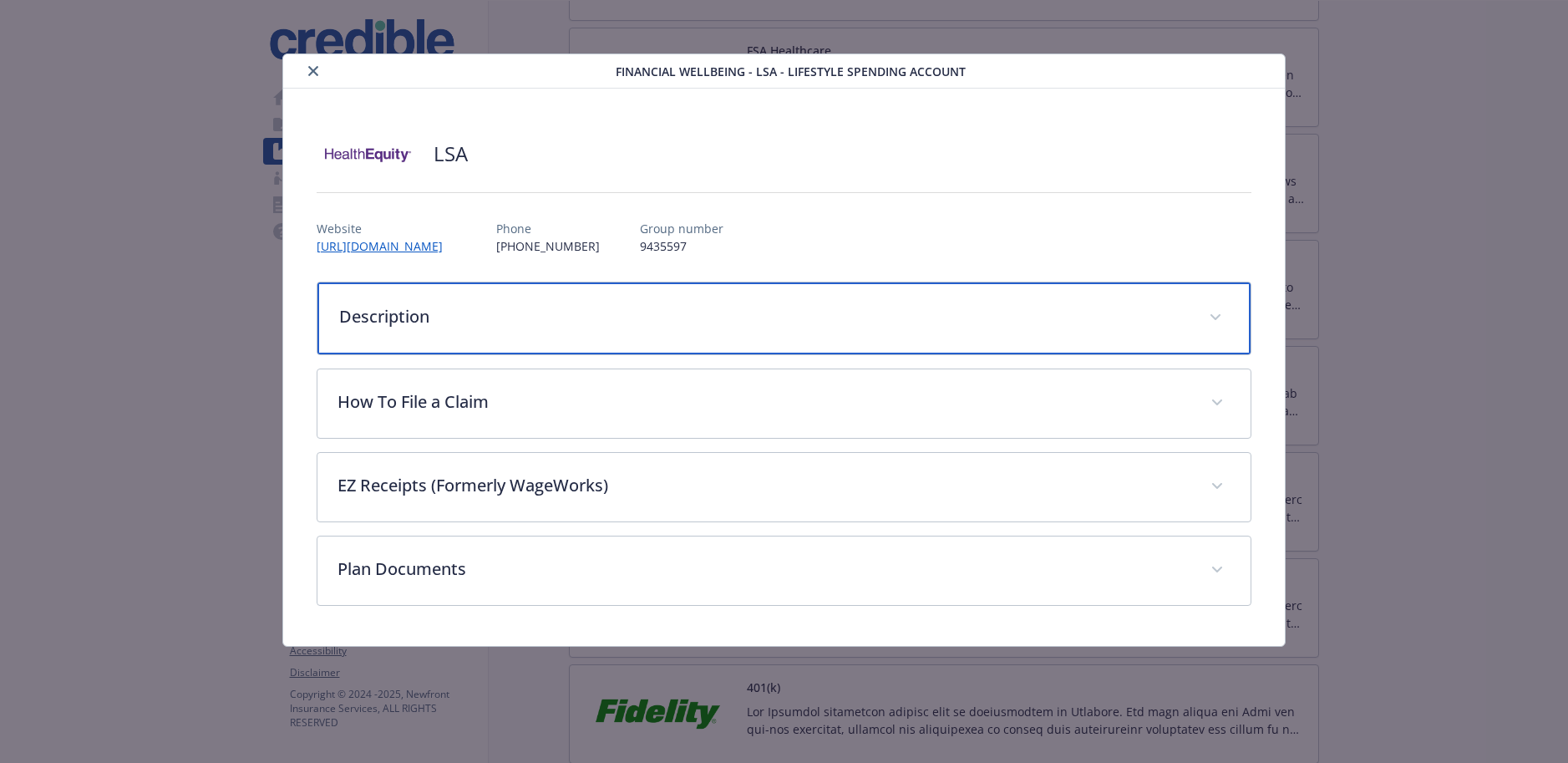
click at [1215, 316] on icon "details for plan Financial Wellbeing - LSA - Lifestyle Spending Account" at bounding box center [1215, 317] width 10 height 6
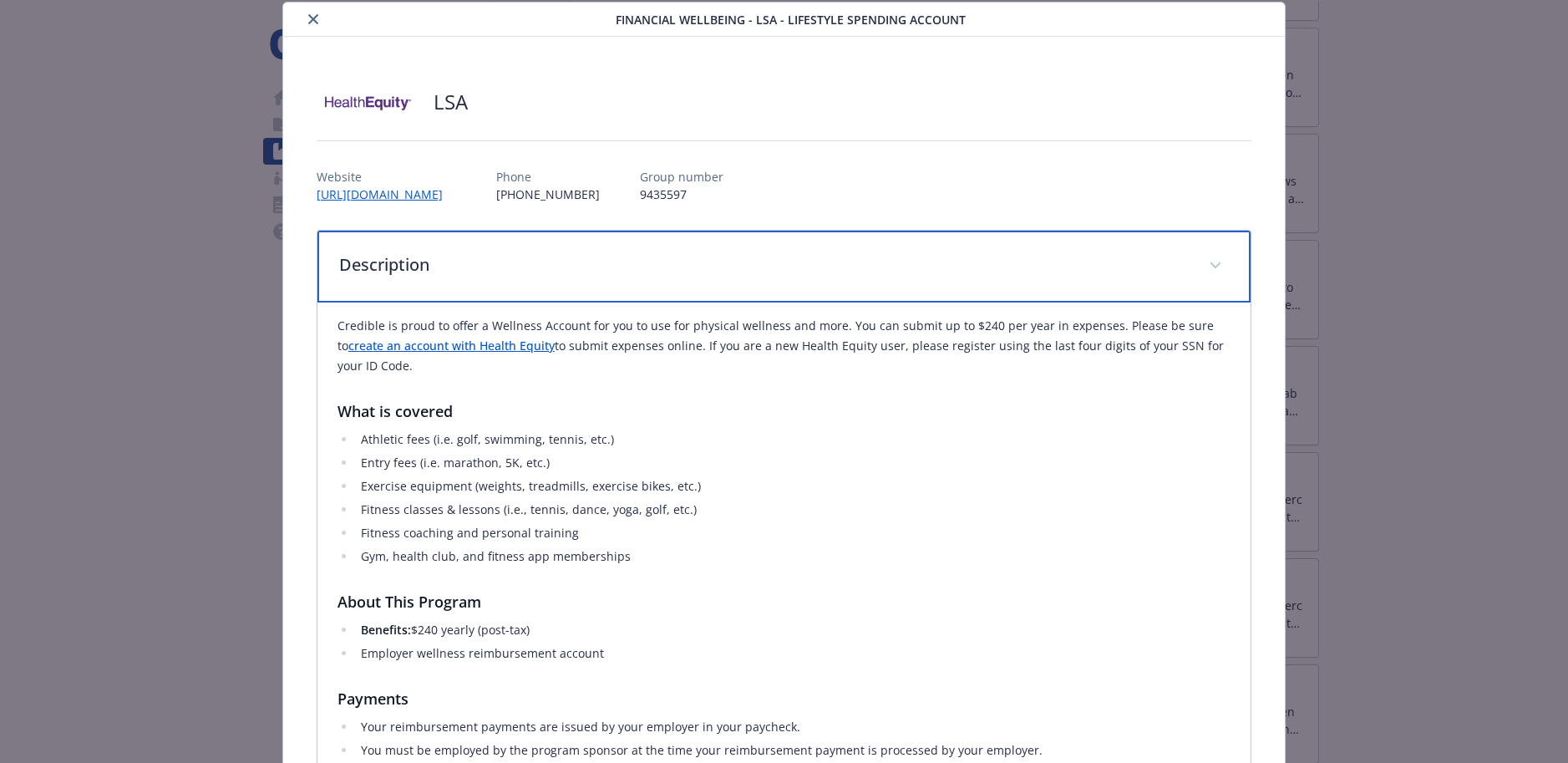
scroll to position [0, 0]
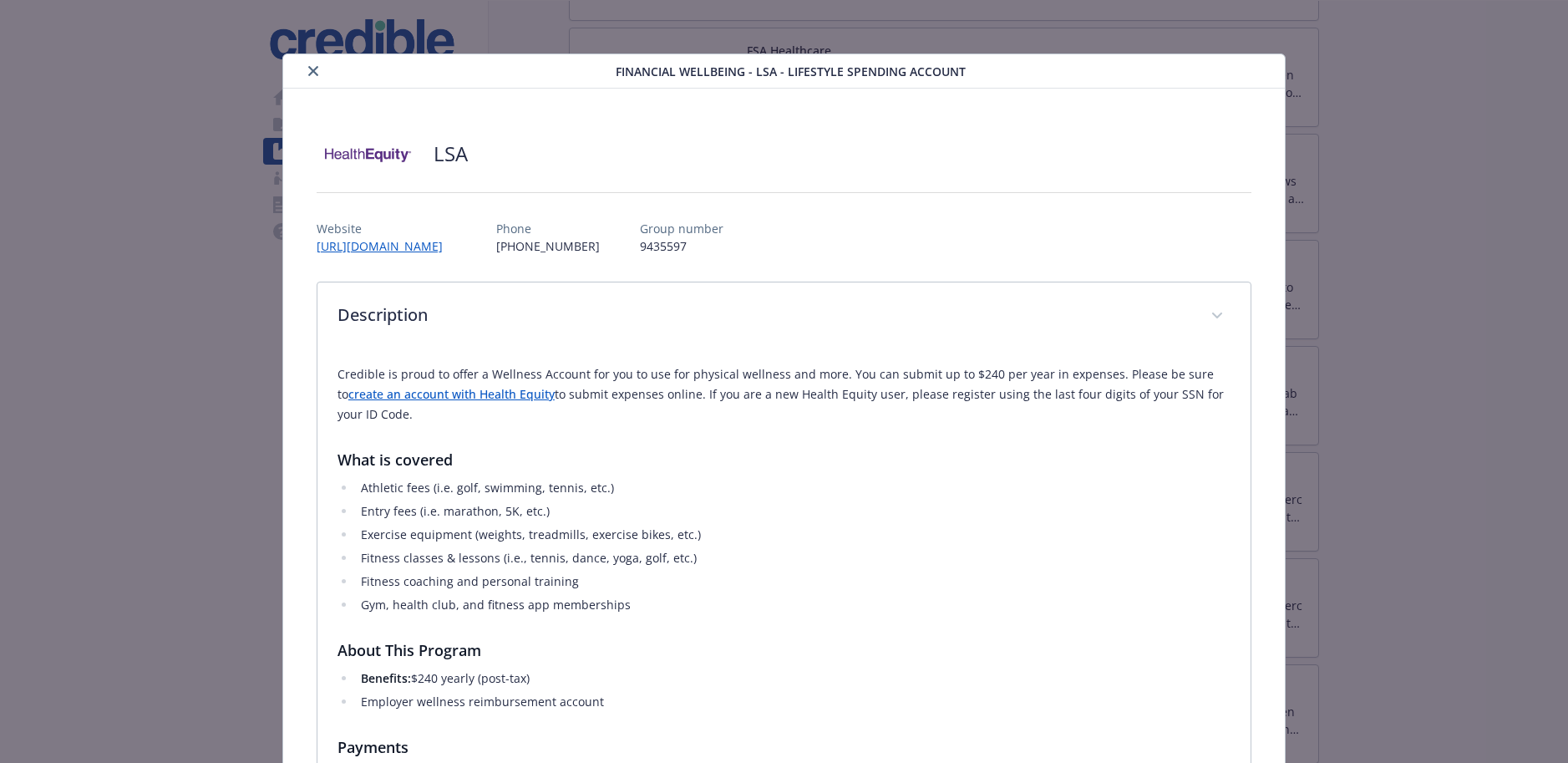
click at [310, 68] on icon "close" at bounding box center [313, 70] width 10 height 10
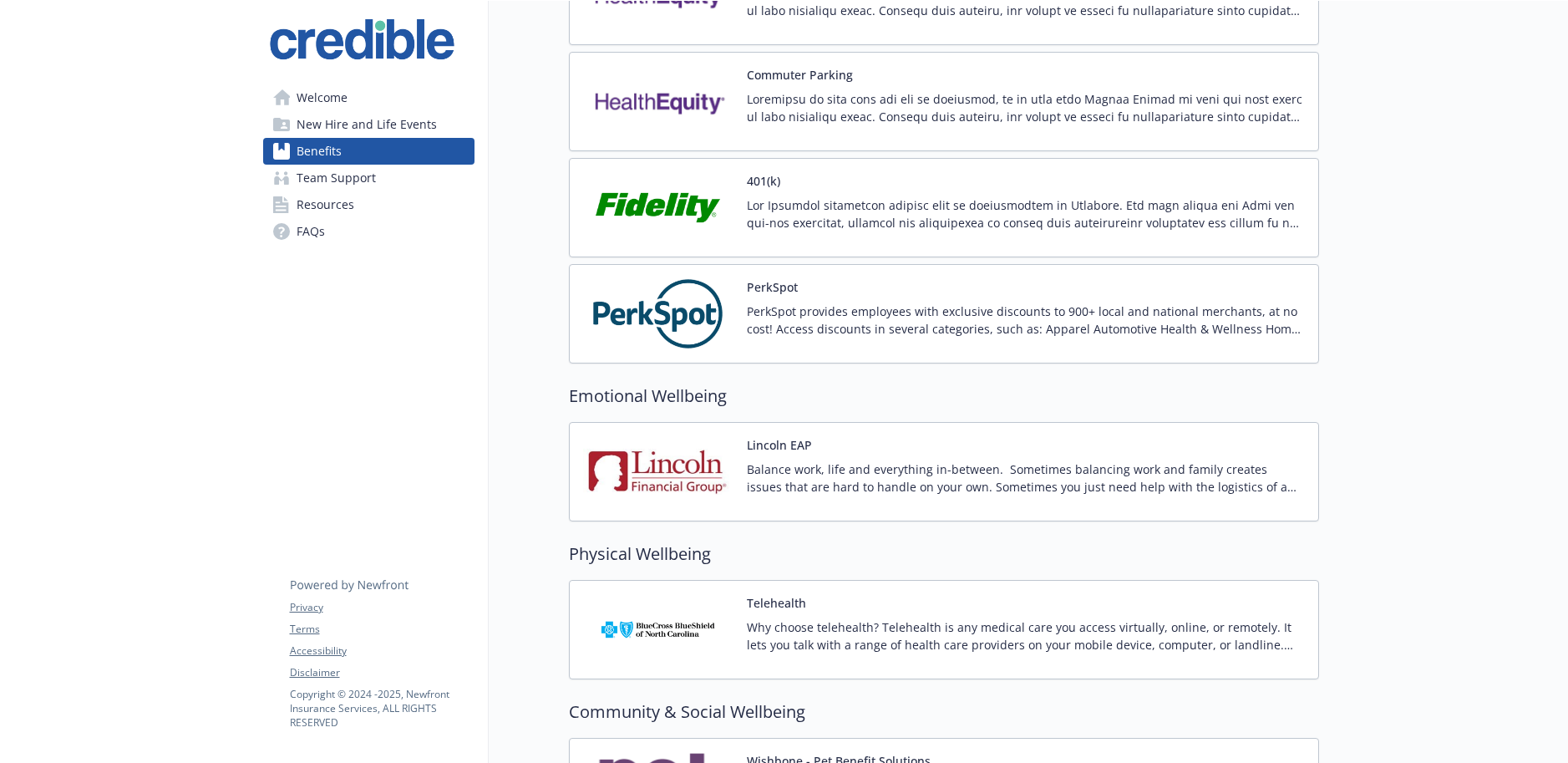
scroll to position [1993, 0]
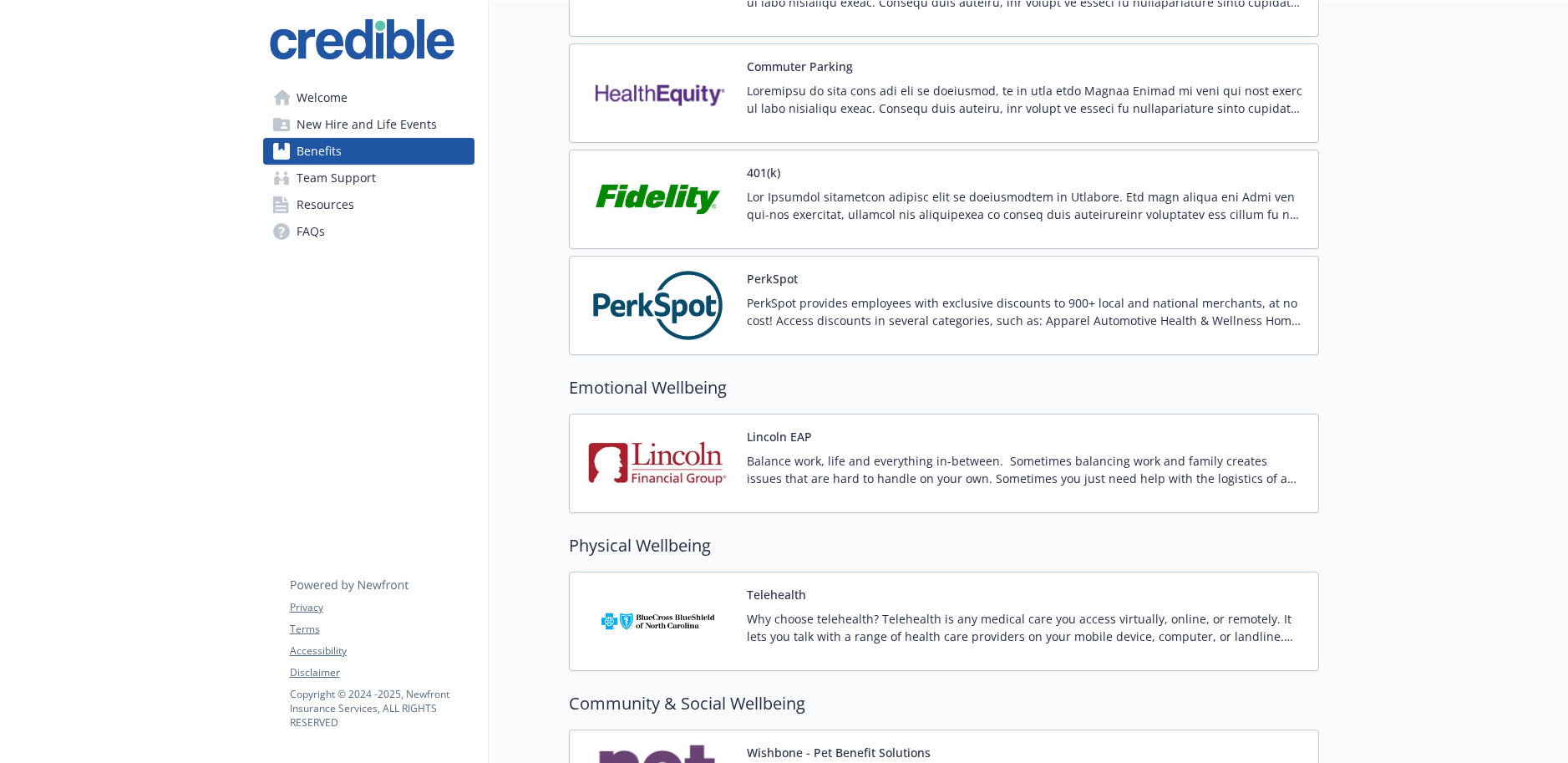
click at [730, 435] on img at bounding box center [658, 463] width 151 height 71
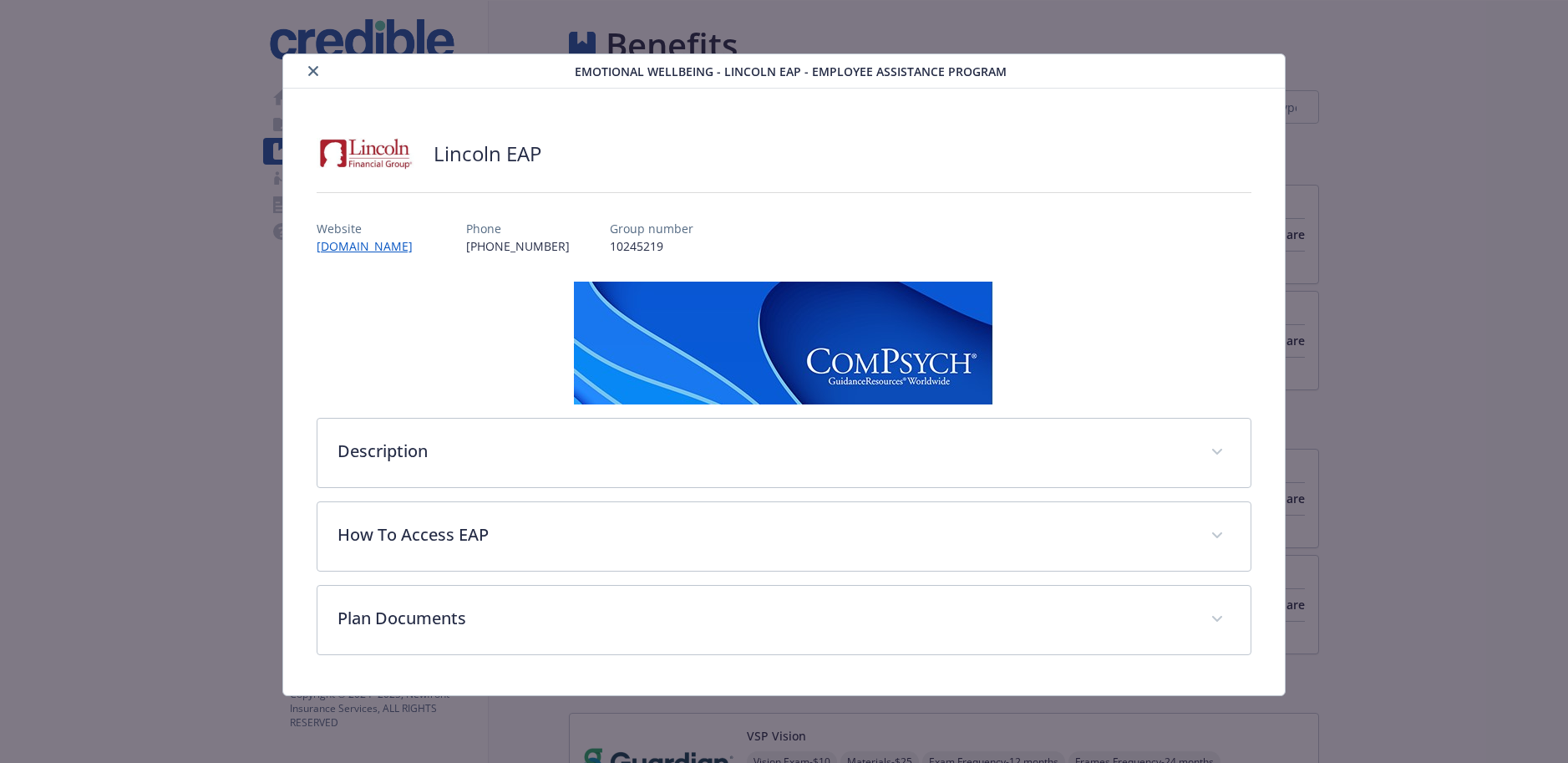
scroll to position [1993, 0]
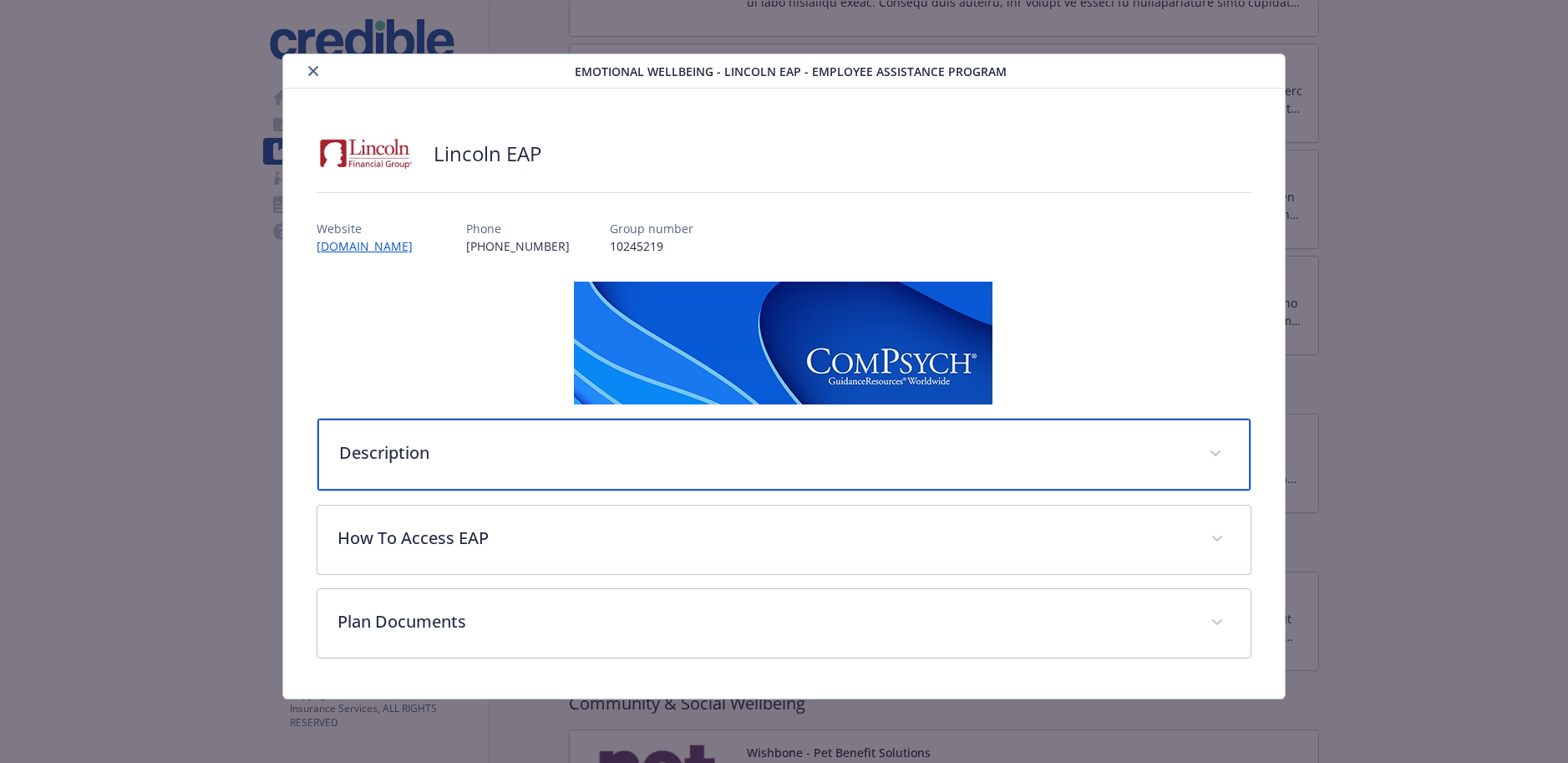
click at [614, 452] on p "Description" at bounding box center [764, 452] width 850 height 25
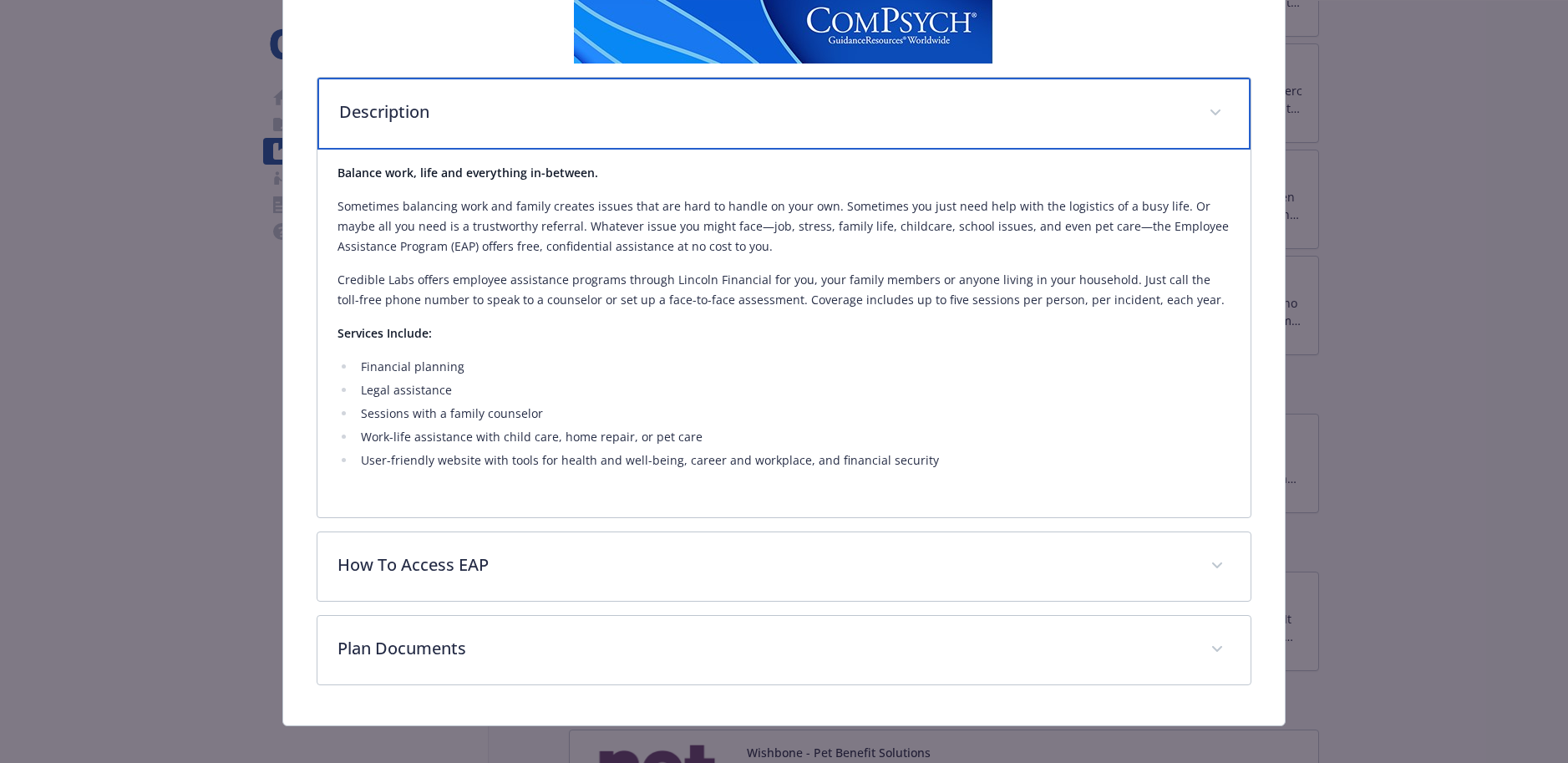
scroll to position [340, 0]
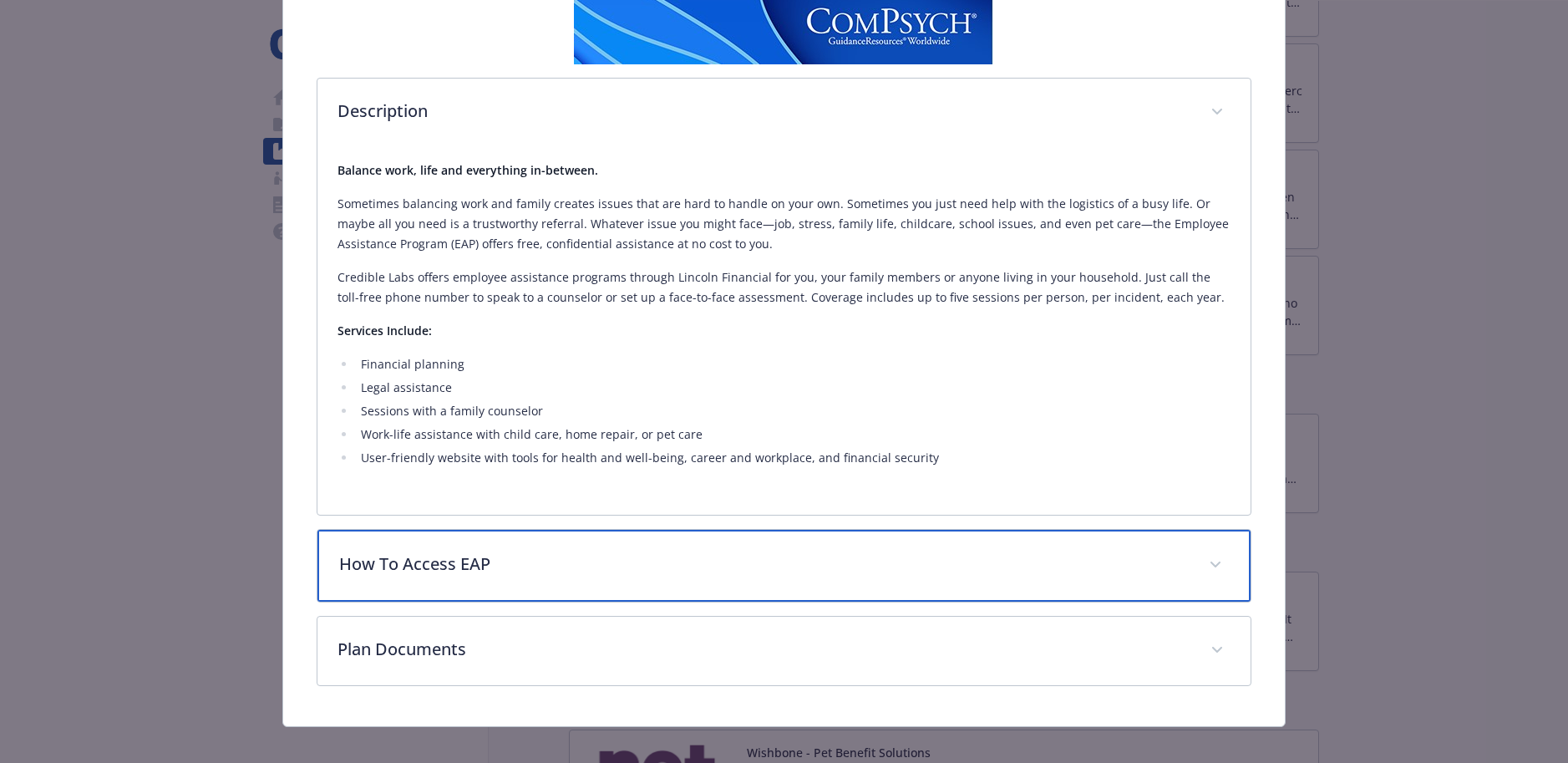
drag, startPoint x: 1223, startPoint y: 567, endPoint x: 1197, endPoint y: 563, distance: 26.3
click at [1223, 567] on span "details for plan Emotional Wellbeing - Lincoln EAP - Employee Assistance Program" at bounding box center [1215, 564] width 26 height 26
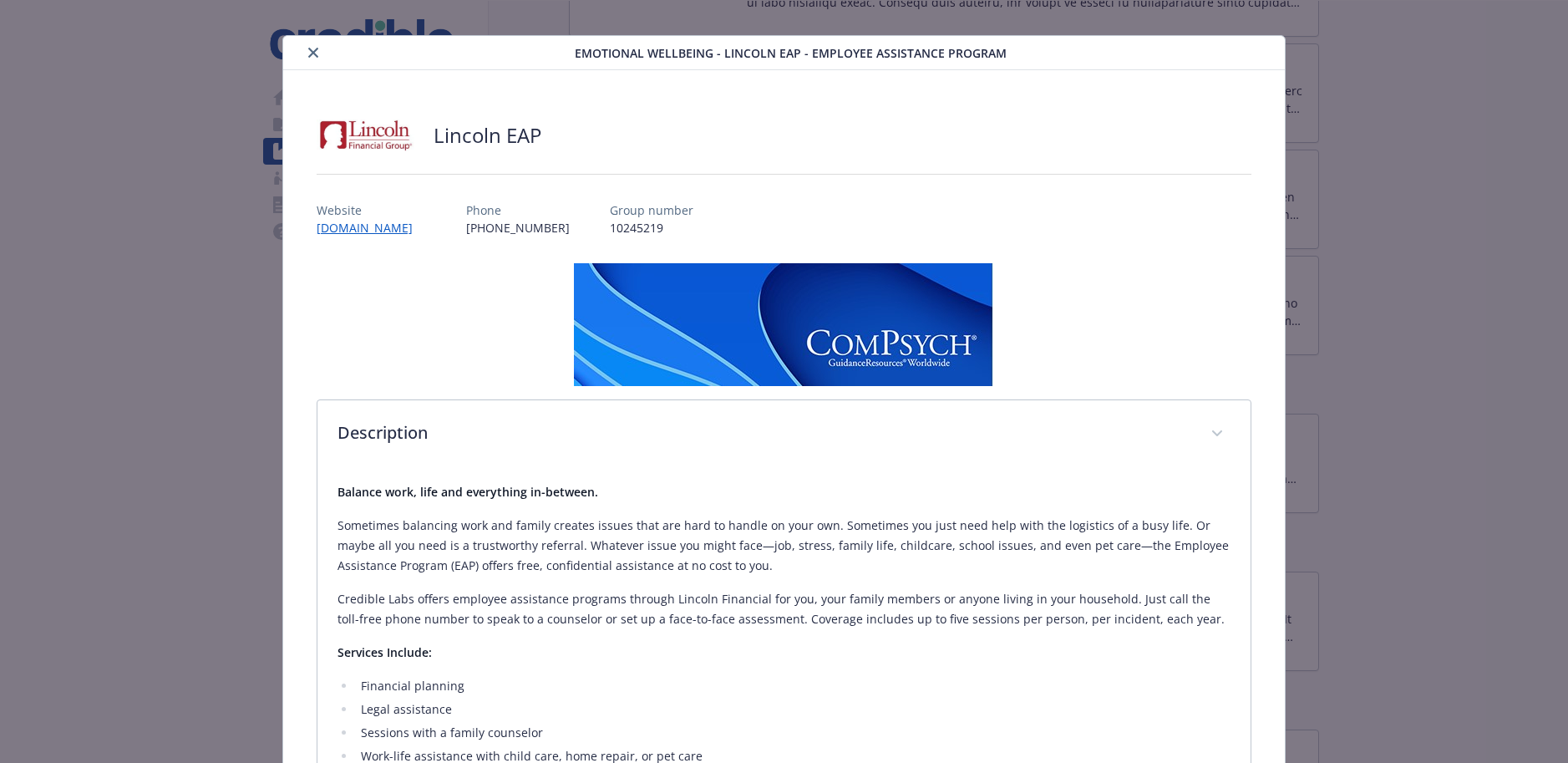
scroll to position [13, 0]
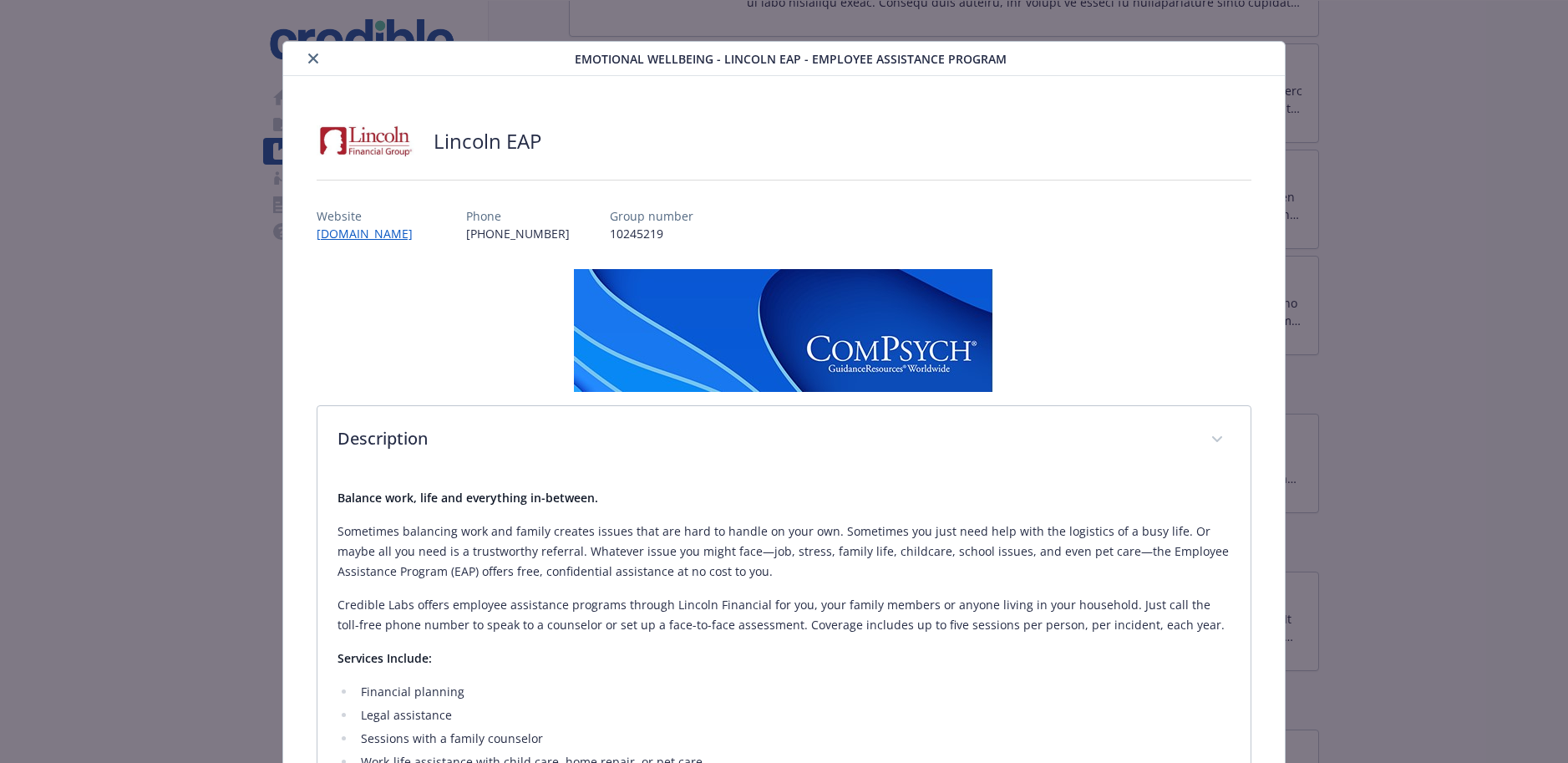
click at [316, 58] on icon "close" at bounding box center [313, 58] width 10 height 10
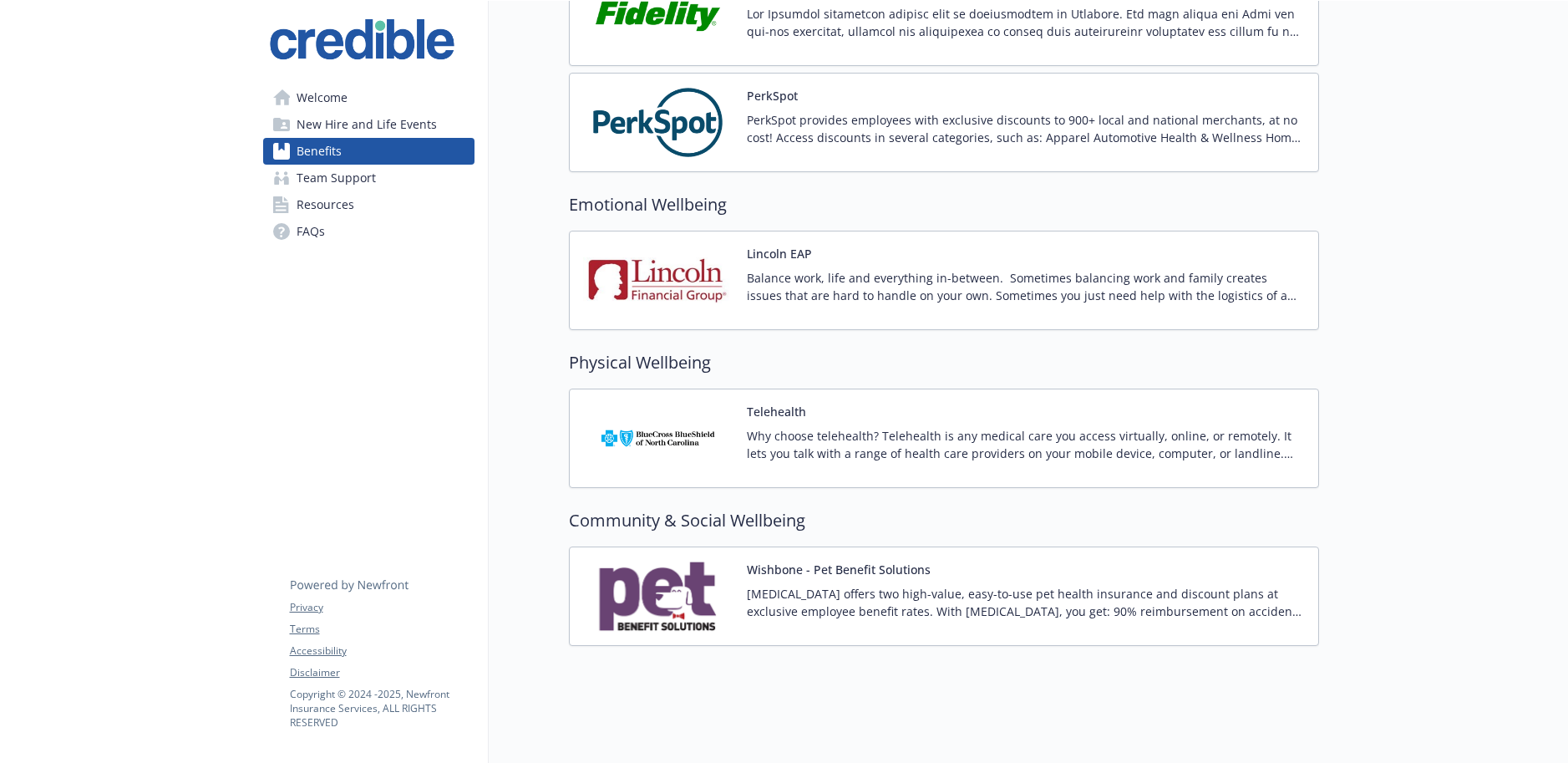
scroll to position [2178, 0]
